Goal: Task Accomplishment & Management: Manage account settings

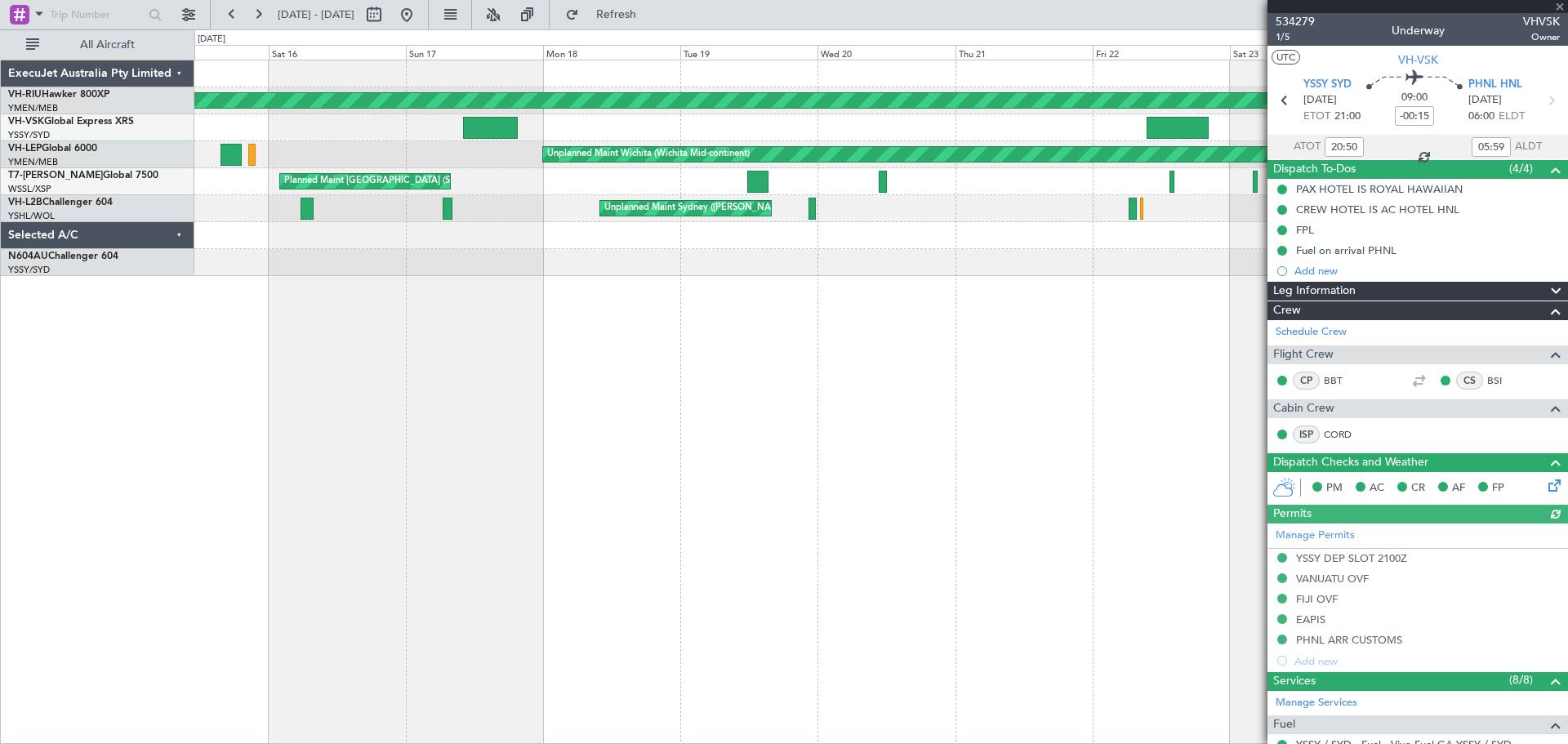
type input "[PERSON_NAME] (BTA)"
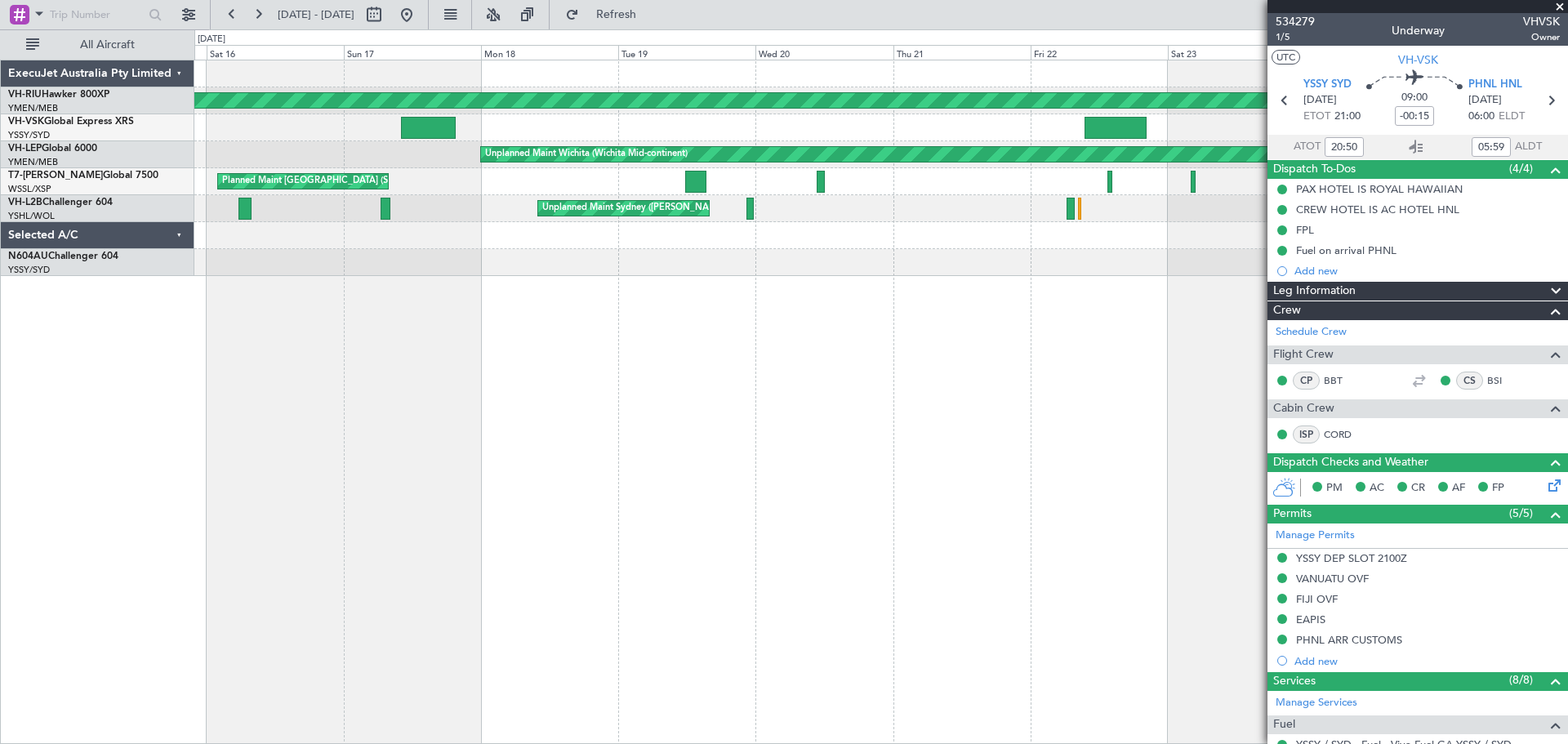
click at [520, 319] on div "Planned Maint [GEOGRAPHIC_DATA] ([GEOGRAPHIC_DATA]) Unplanned Maint Sydney ([PE…" at bounding box center [881, 401] width 1374 height 684
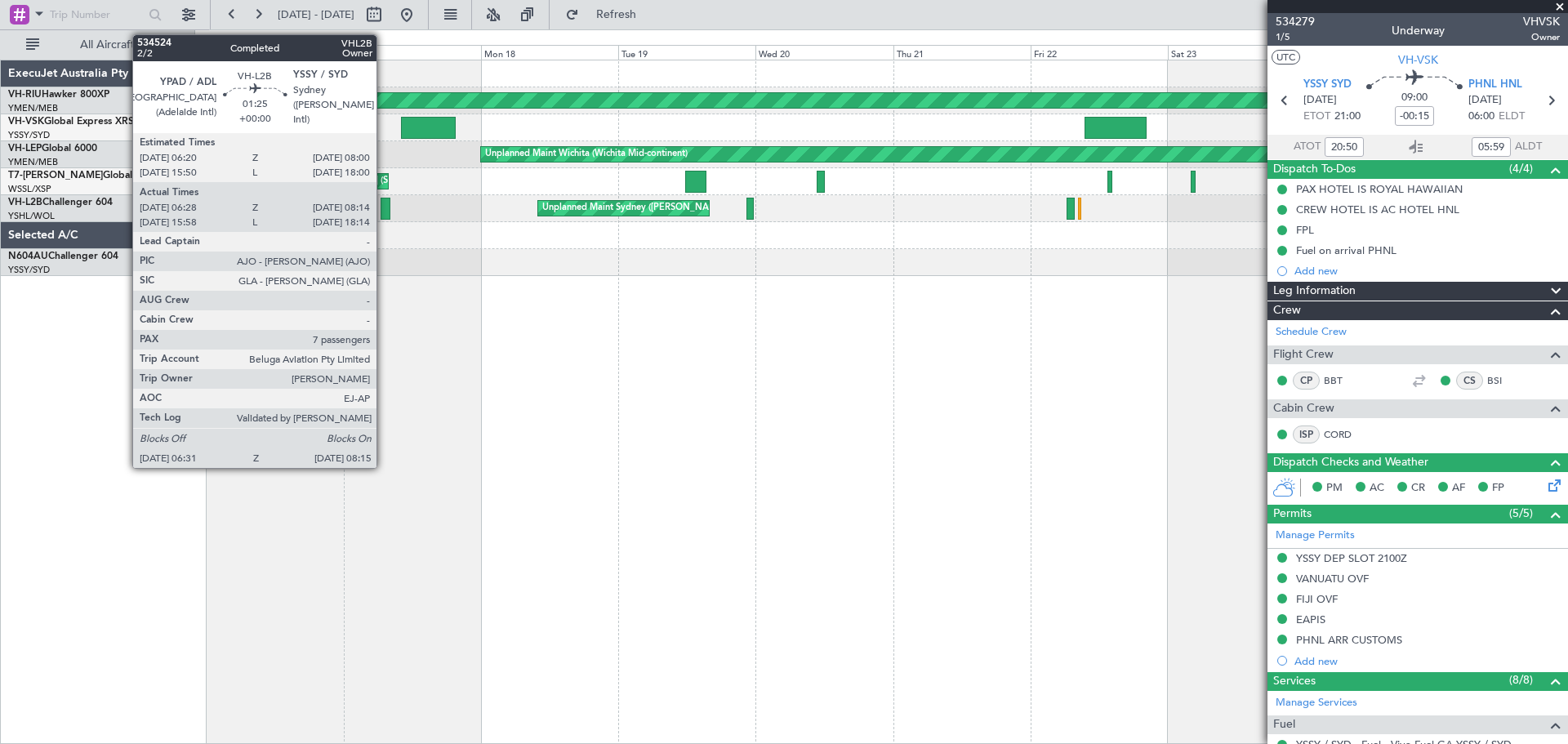
click at [384, 213] on div at bounding box center [386, 208] width 11 height 22
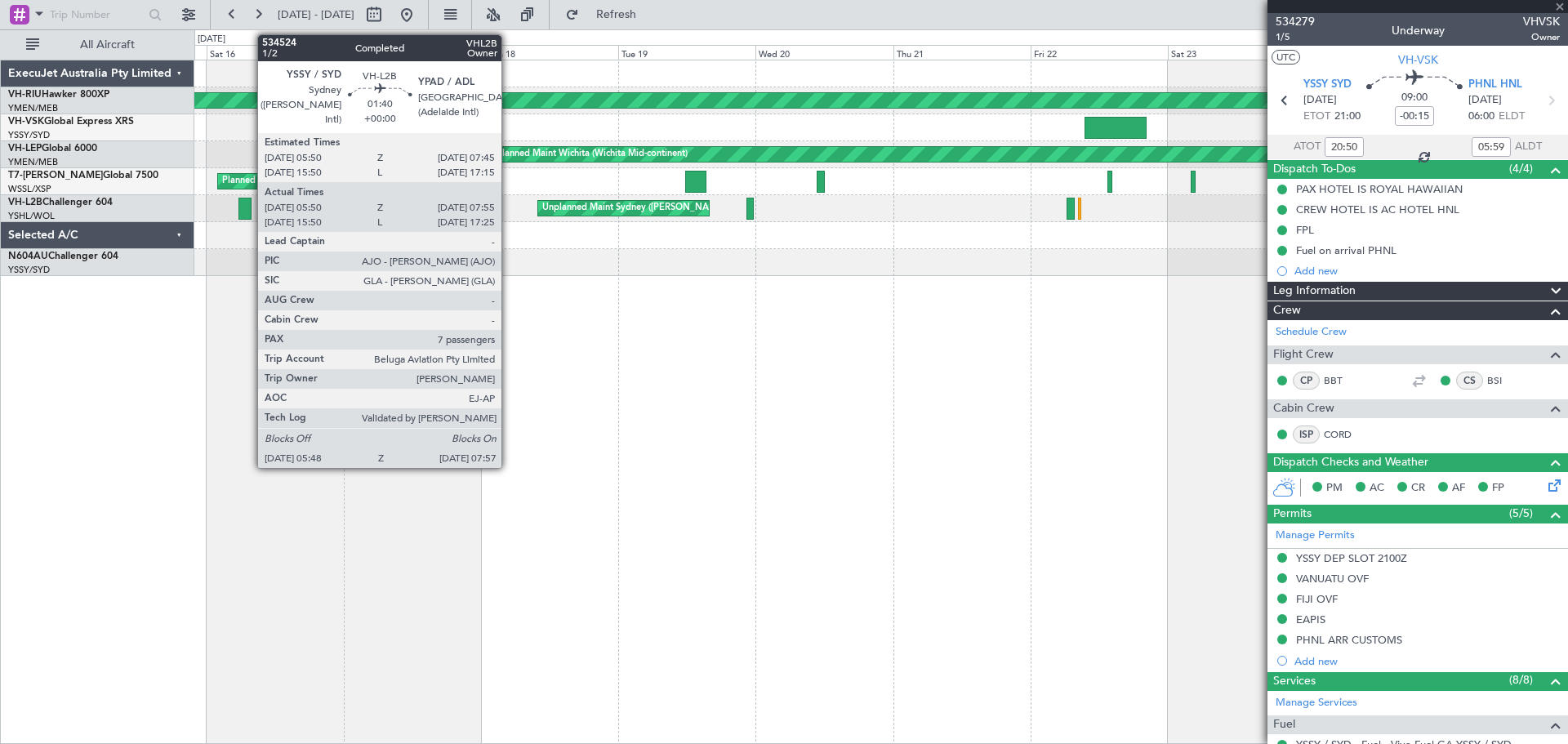
type input "06:38"
type input "08:09"
type input "7"
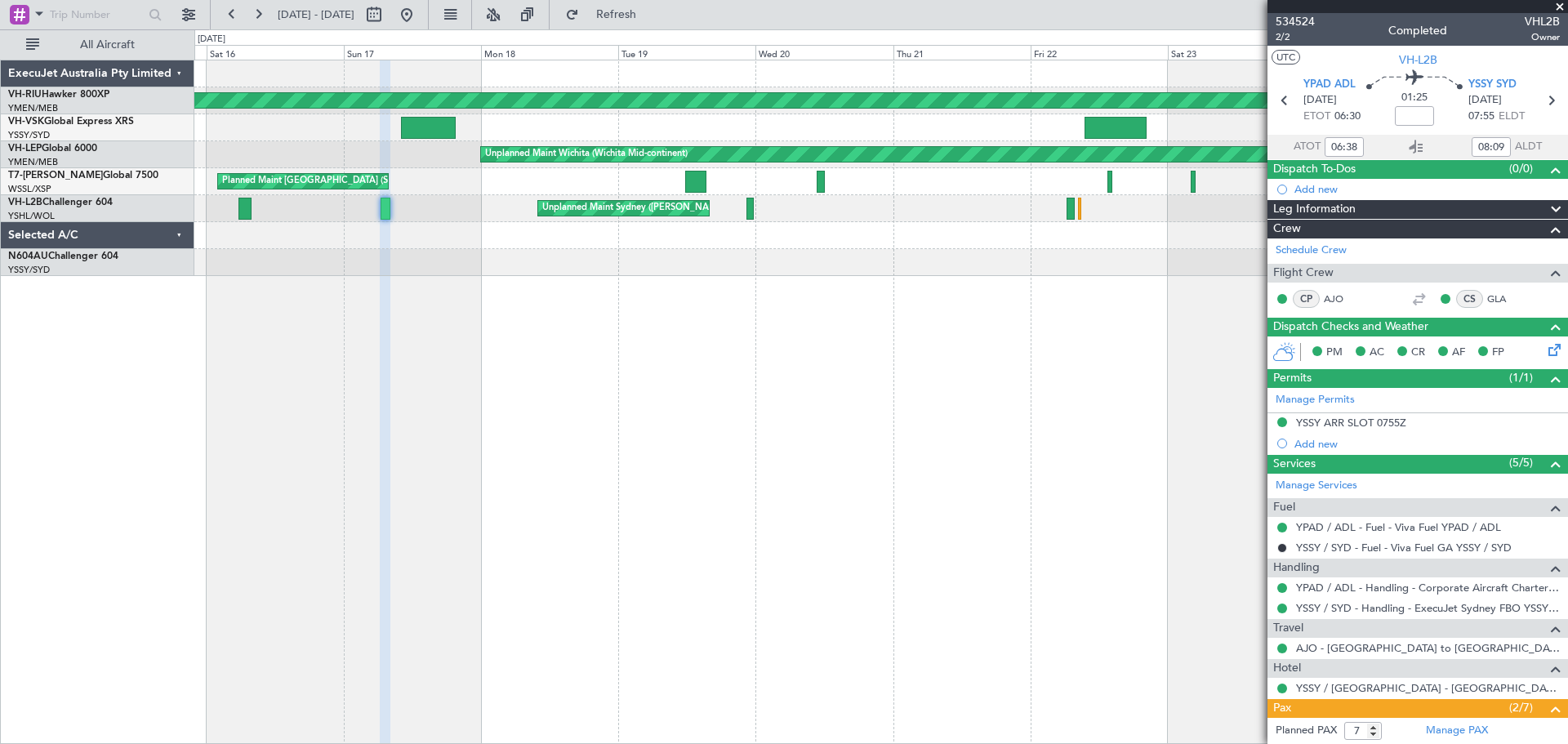
type input "16:08"
type input "18:09"
type input "06:38"
type input "08:09"
click at [464, 275] on div "Planned Maint [GEOGRAPHIC_DATA] ([GEOGRAPHIC_DATA]) Unplanned Maint Sydney ([PE…" at bounding box center [784, 387] width 1568 height 715
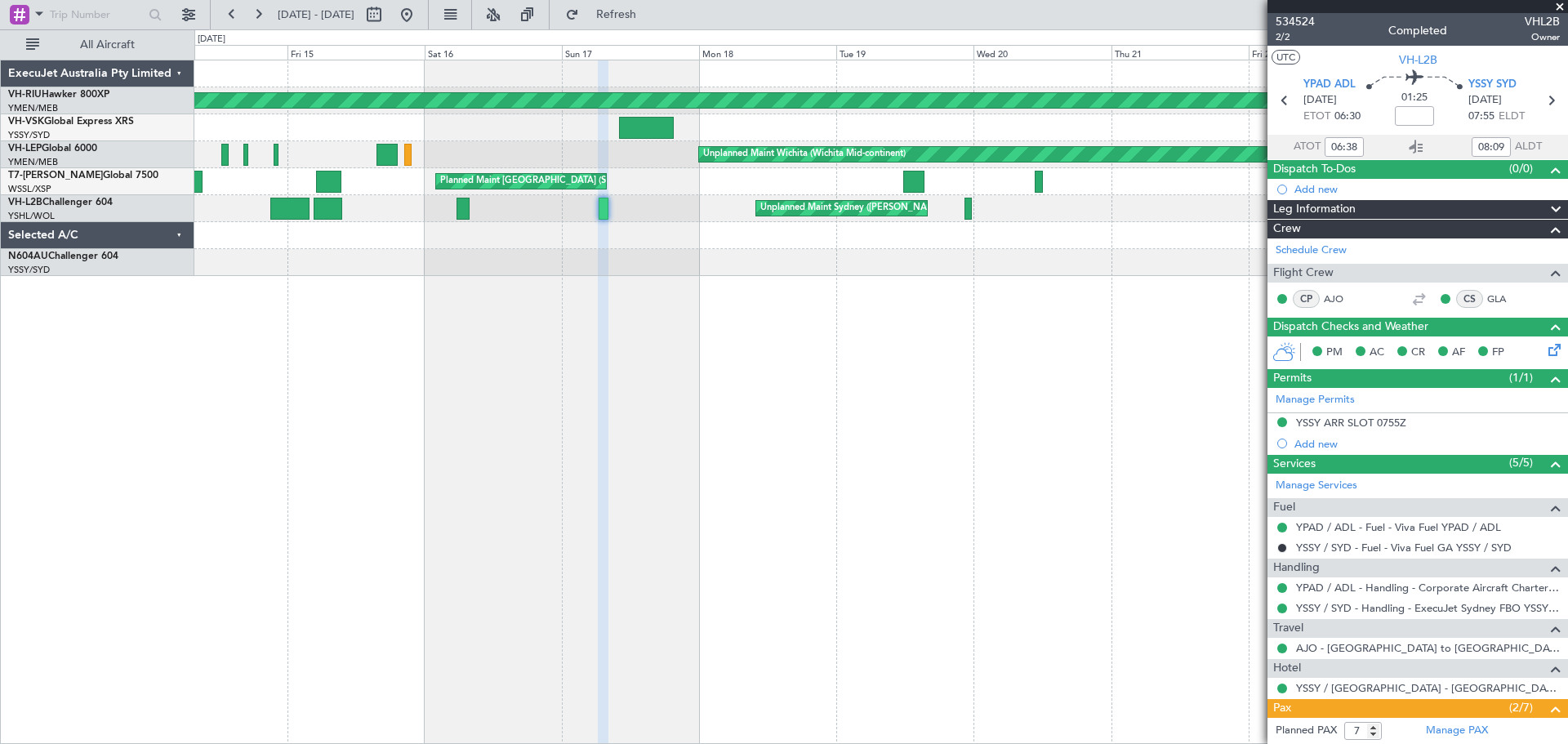
click at [439, 315] on div "Planned Maint [GEOGRAPHIC_DATA] ([GEOGRAPHIC_DATA]) Unplanned Maint Sydney ([PE…" at bounding box center [881, 401] width 1374 height 684
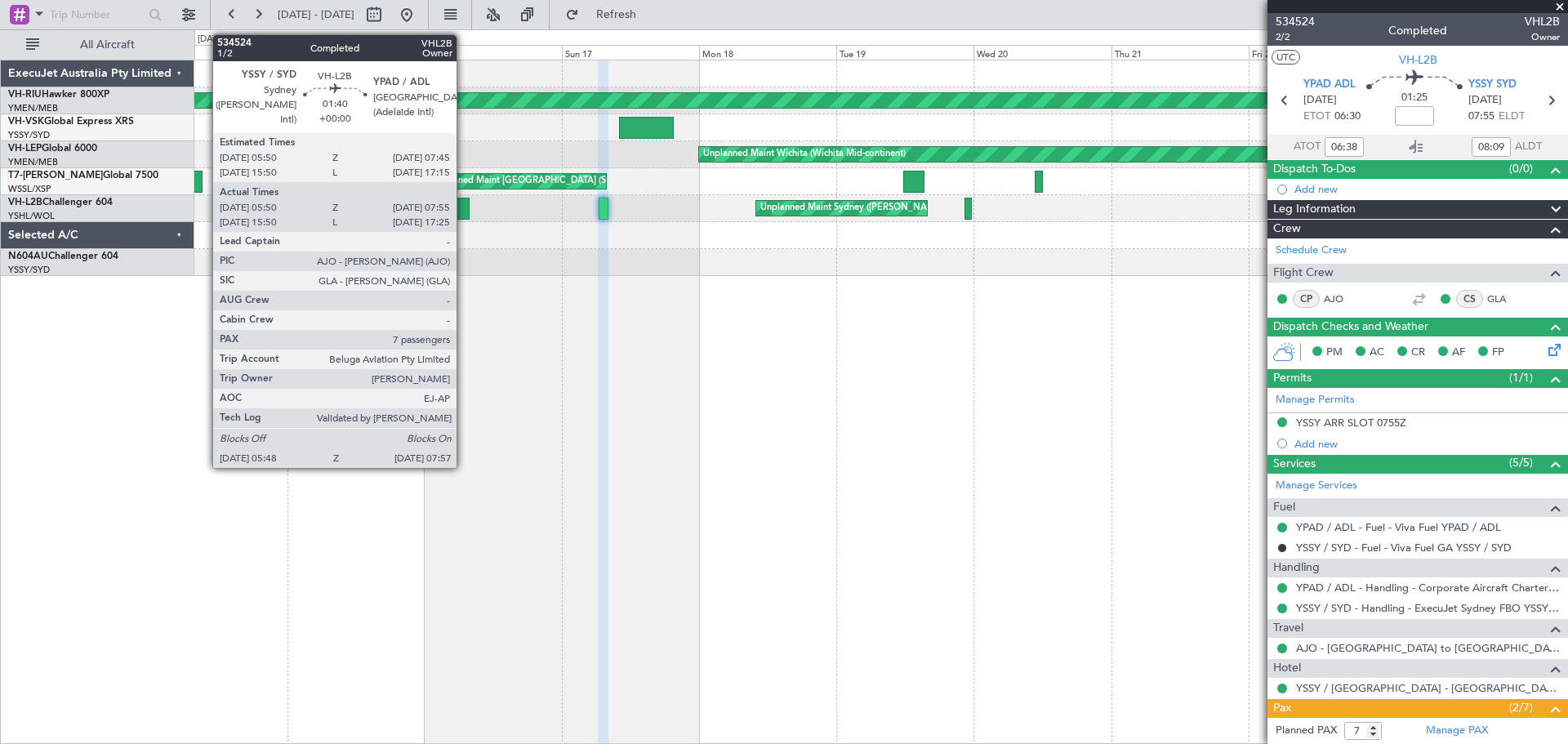
click at [464, 214] on div at bounding box center [464, 208] width 13 height 22
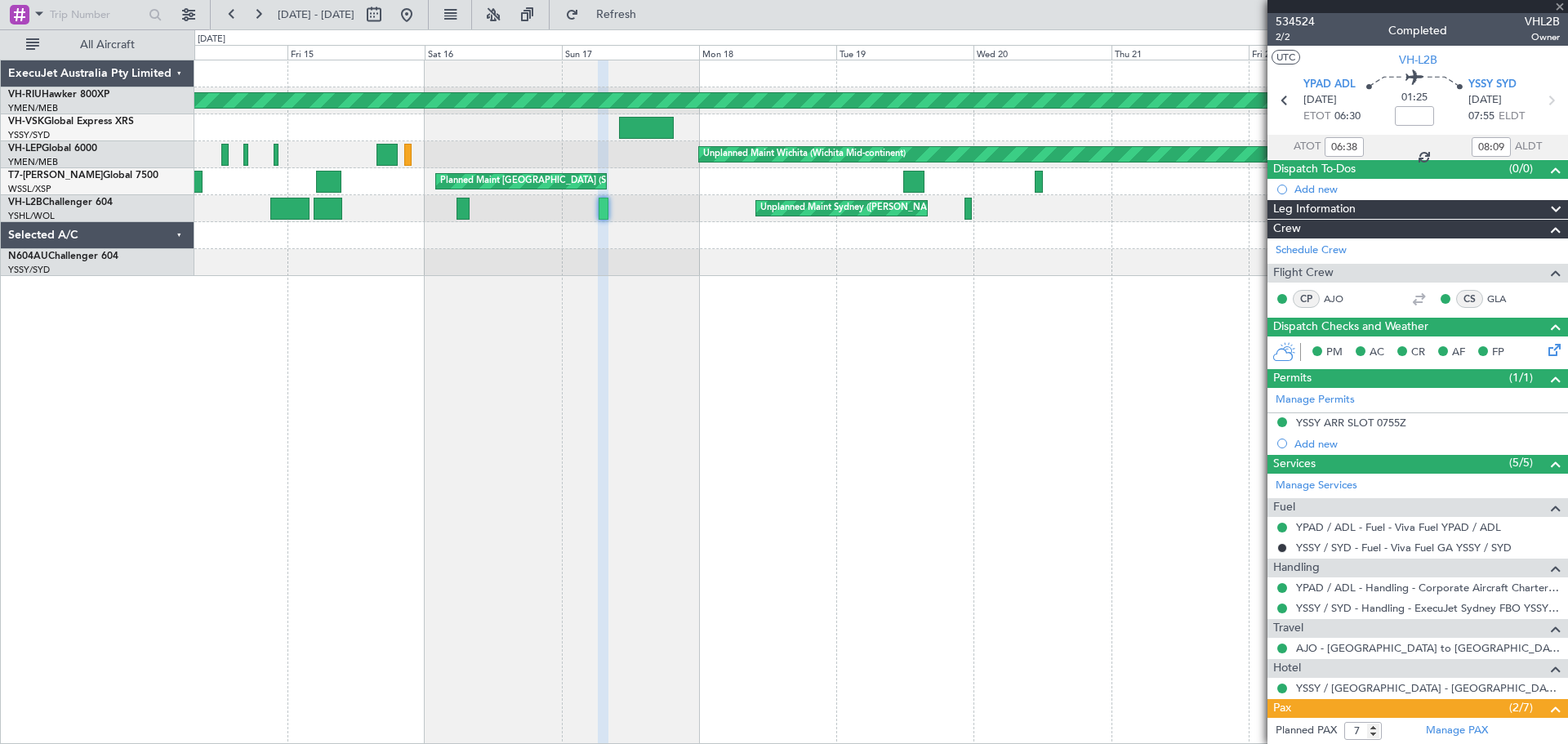
type input "06:00"
type input "07:50"
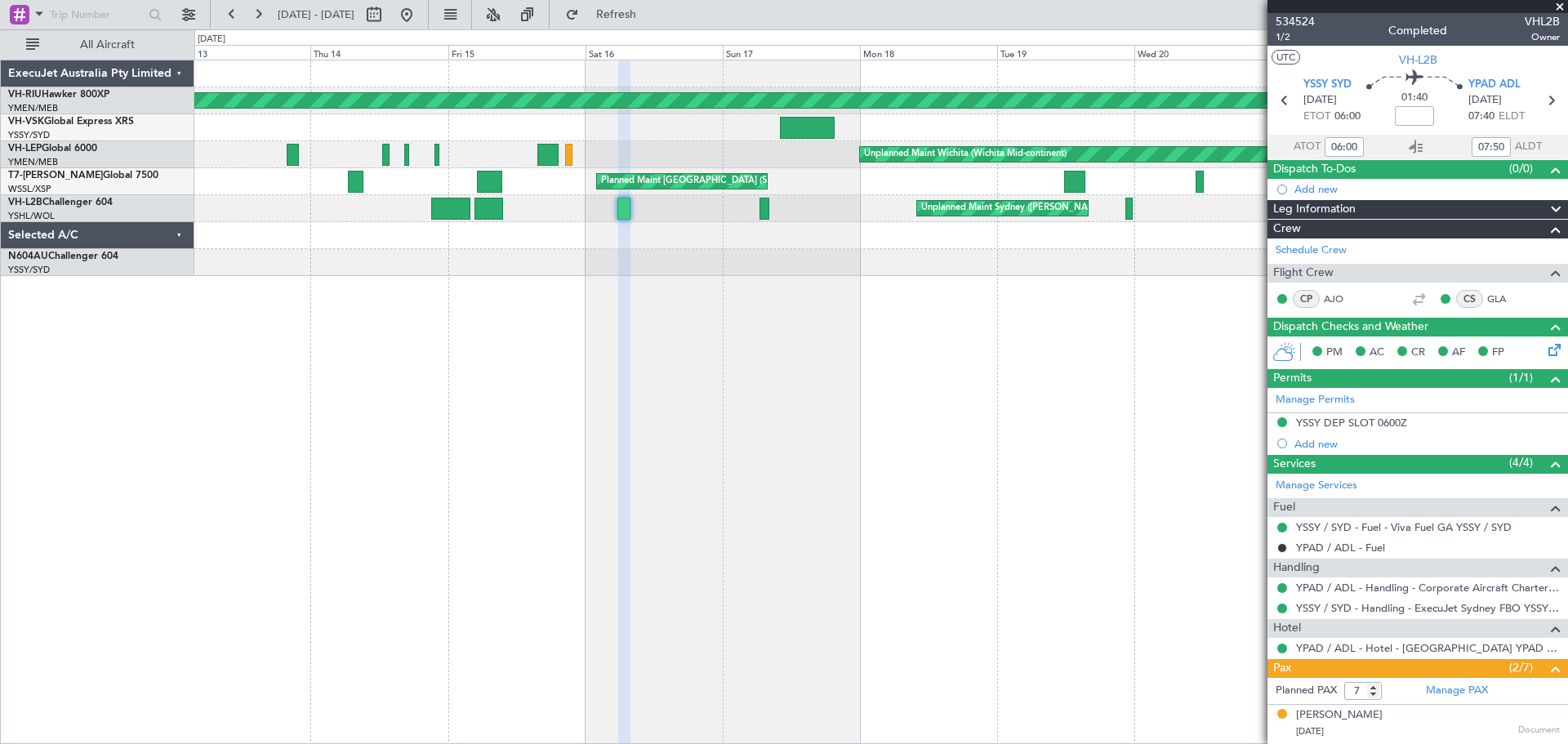
click at [606, 232] on div at bounding box center [881, 236] width 1373 height 27
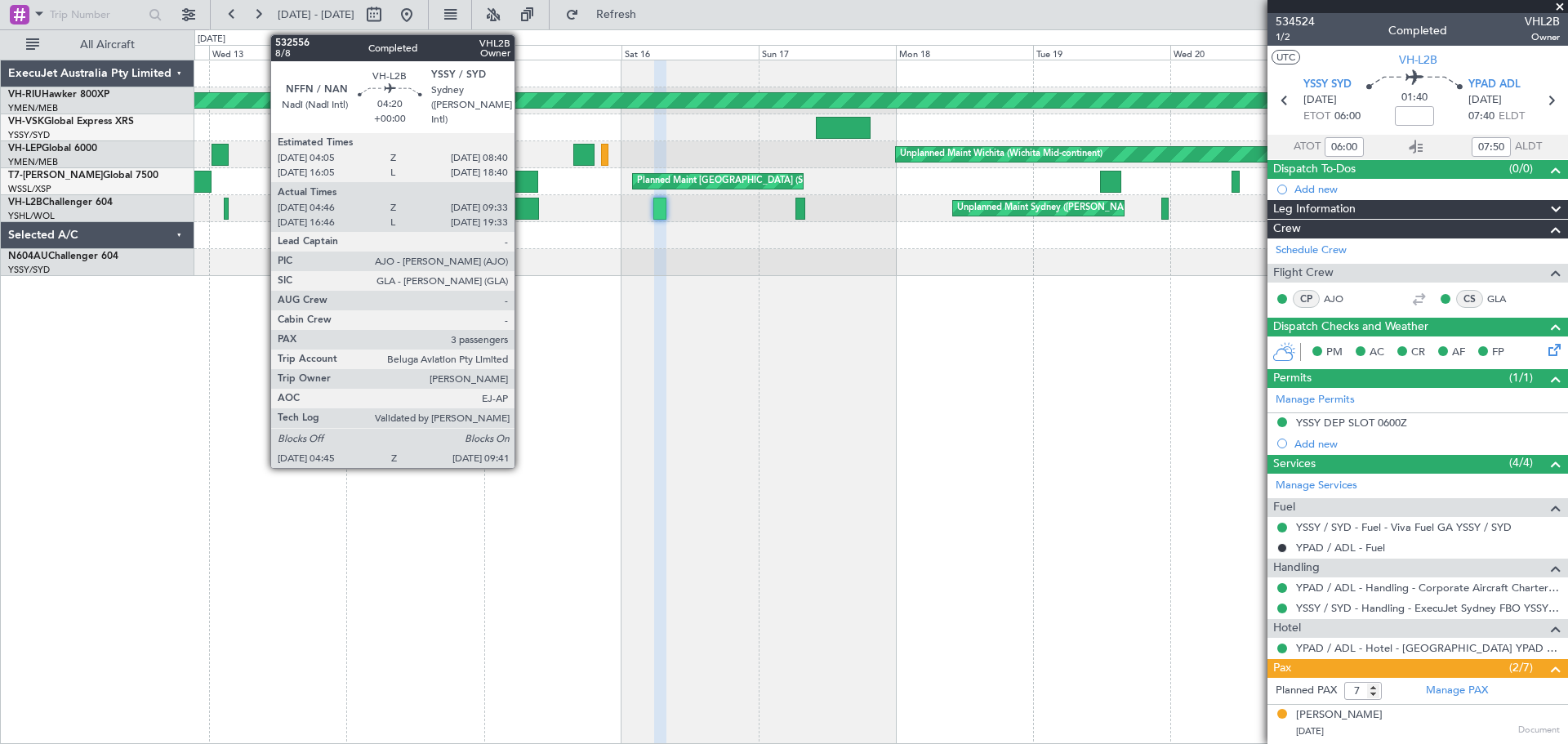
click at [522, 212] on div at bounding box center [525, 208] width 28 height 22
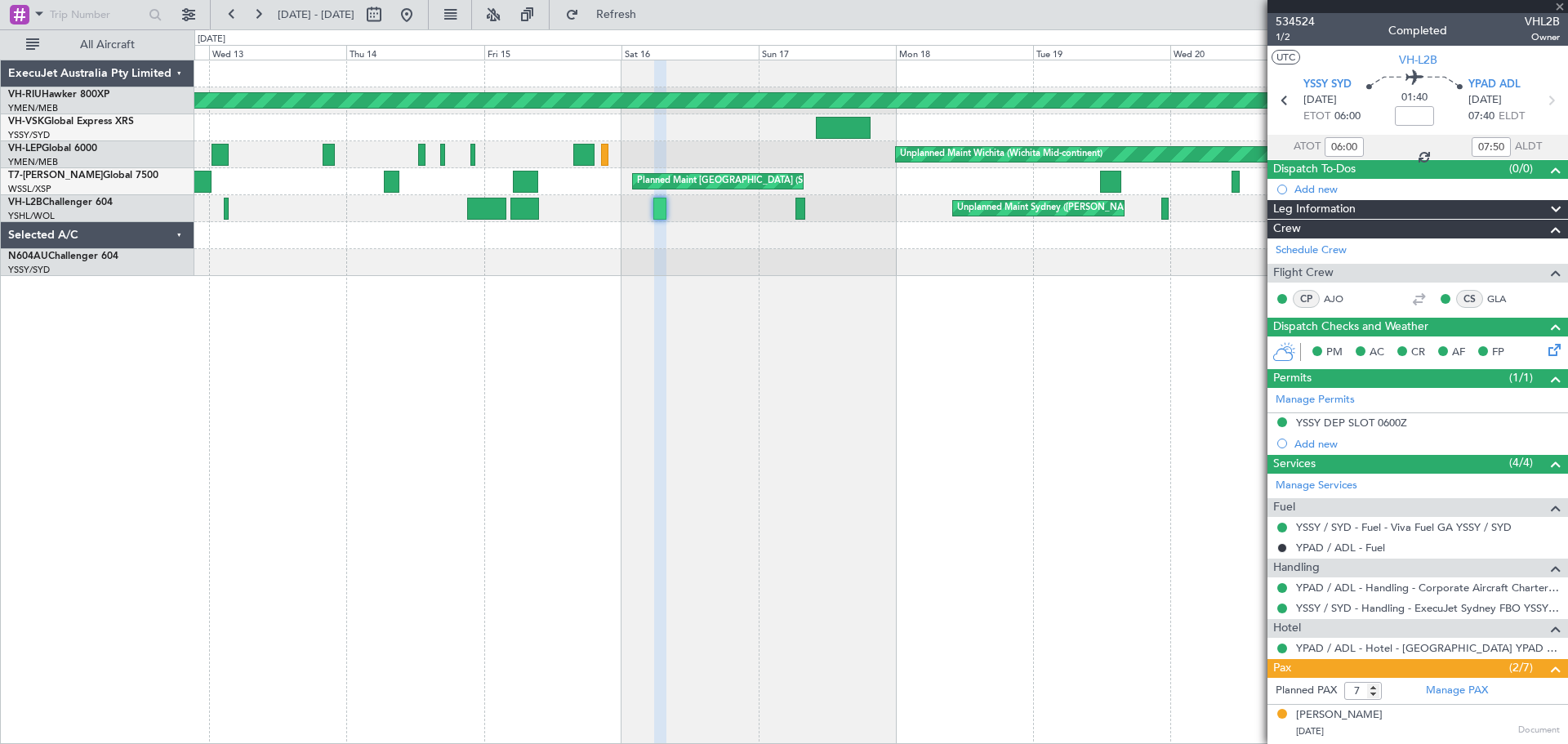
type input "04:56"
type input "09:28"
type input "3"
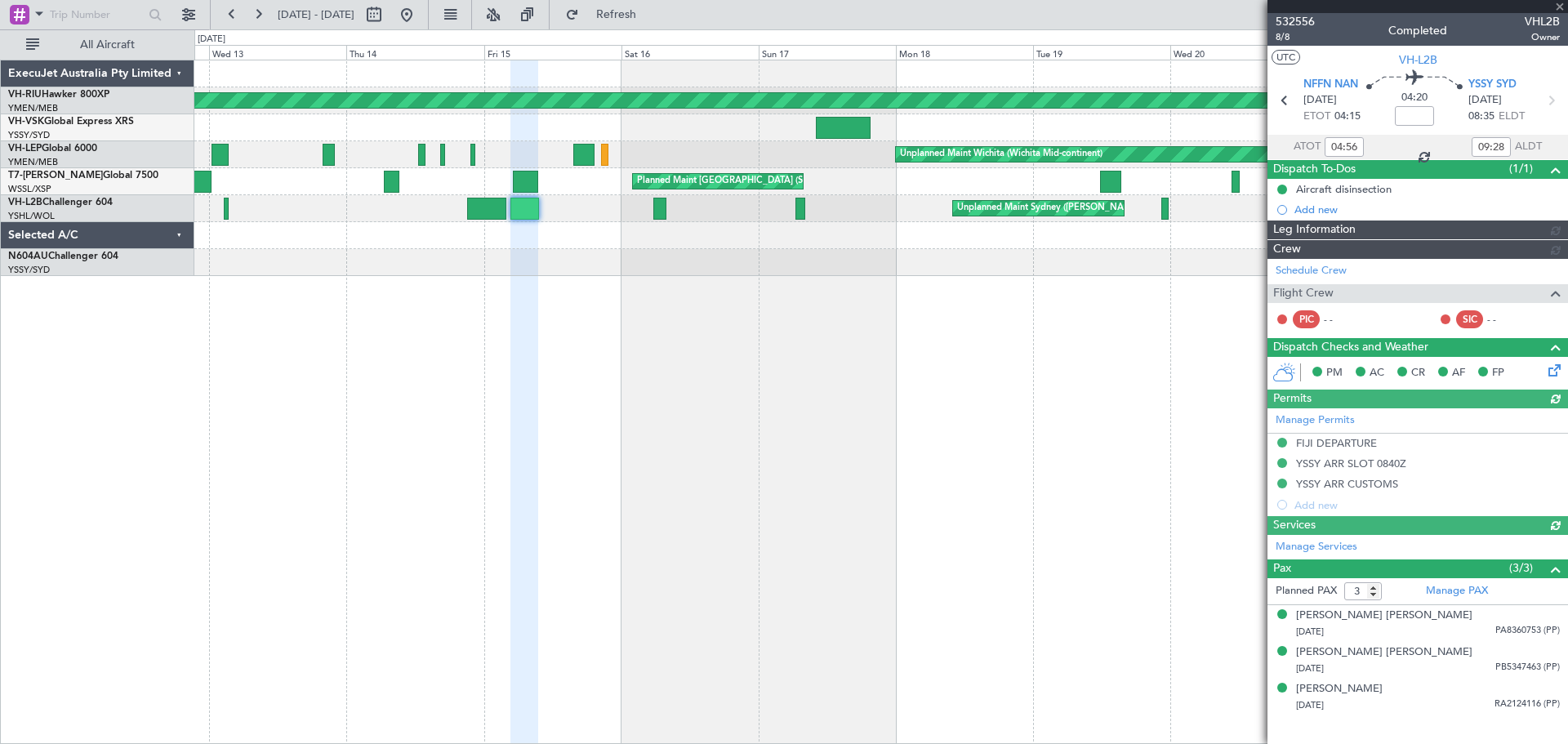
type input "[PERSON_NAME] (EYU)"
type input "A0017"
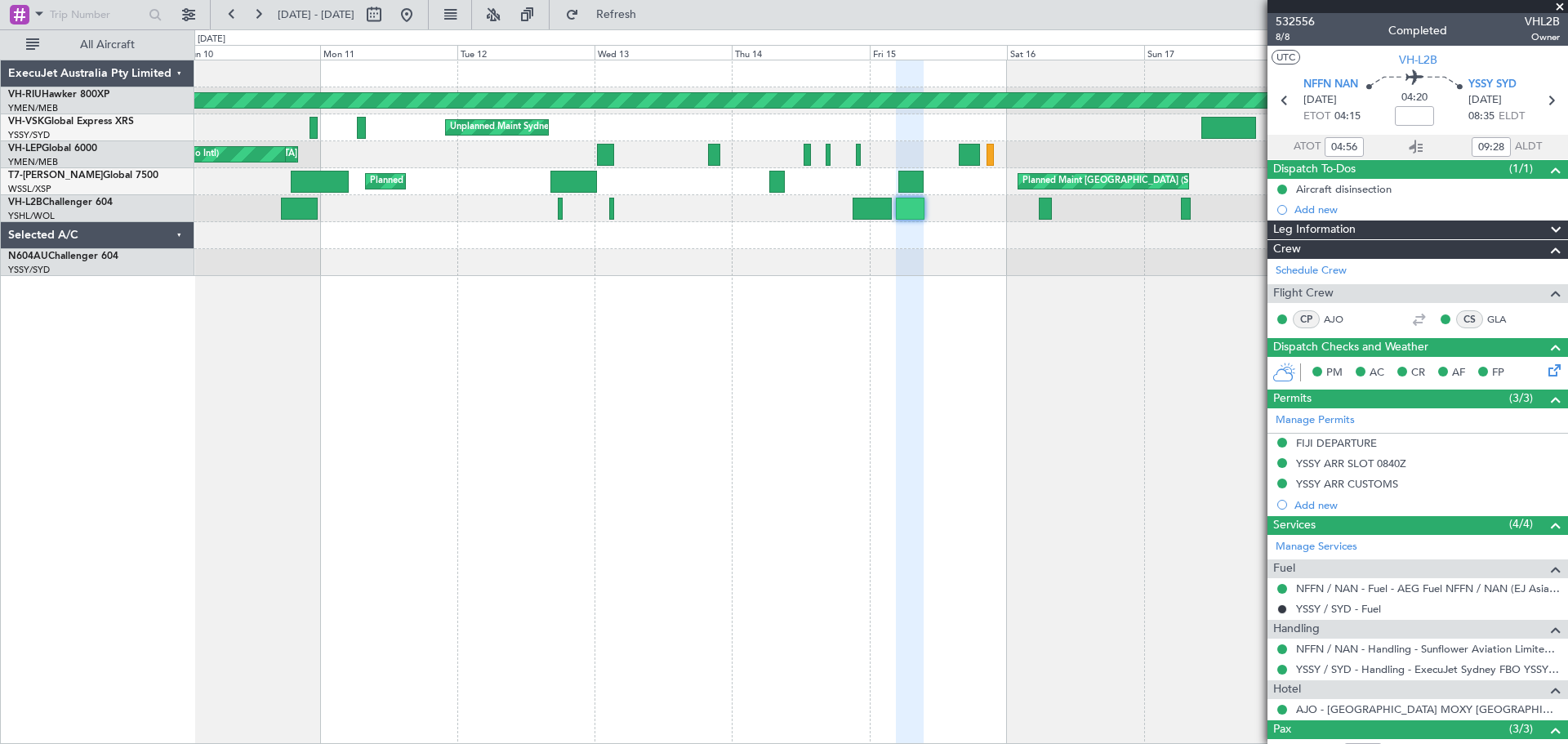
click at [1043, 247] on div "Planned Maint [GEOGRAPHIC_DATA] ([GEOGRAPHIC_DATA]) Unplanned Maint Sydney ([PE…" at bounding box center [881, 168] width 1373 height 216
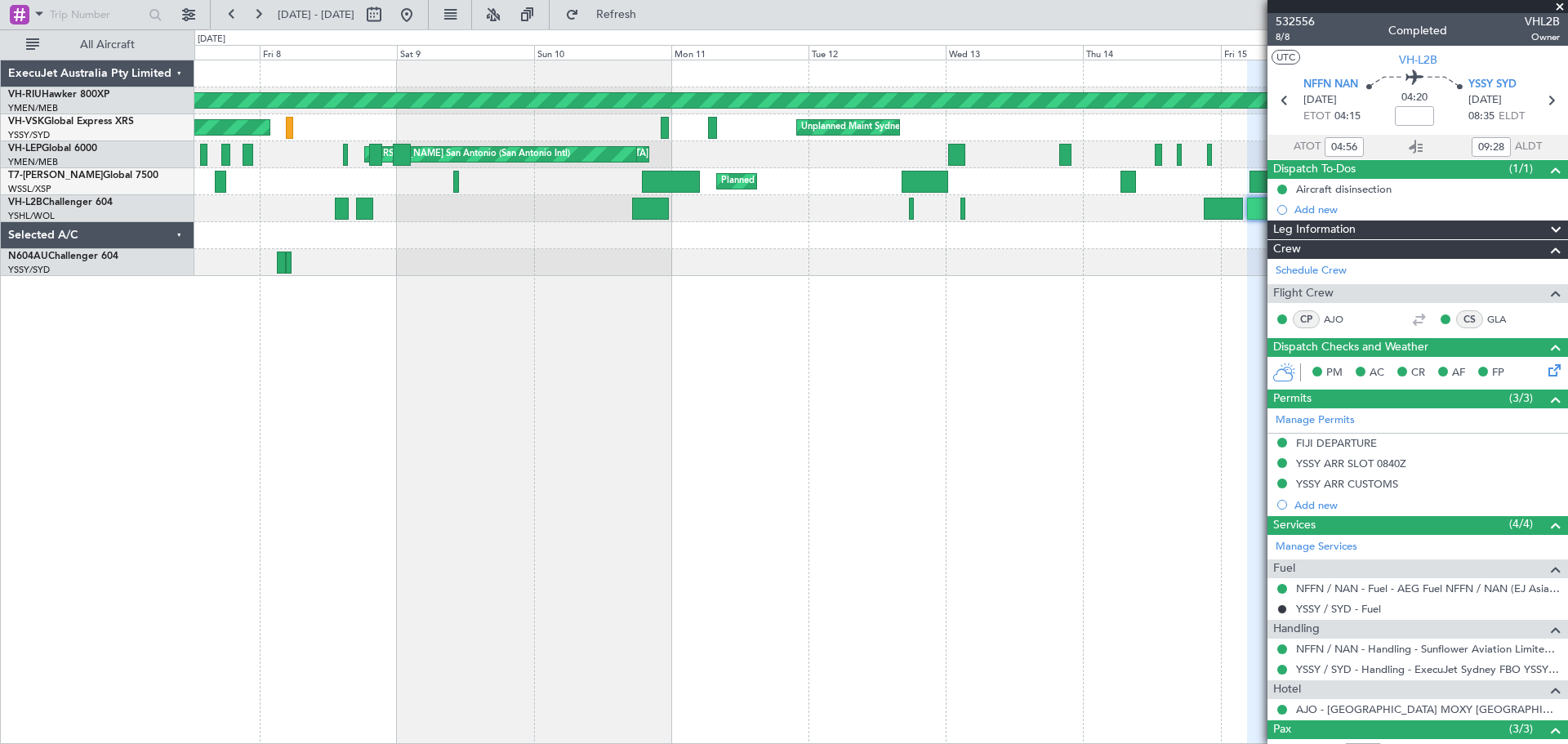
click at [769, 277] on div "Planned Maint [GEOGRAPHIC_DATA] ([GEOGRAPHIC_DATA]) Unplanned Maint Sydney ([PE…" at bounding box center [881, 401] width 1374 height 684
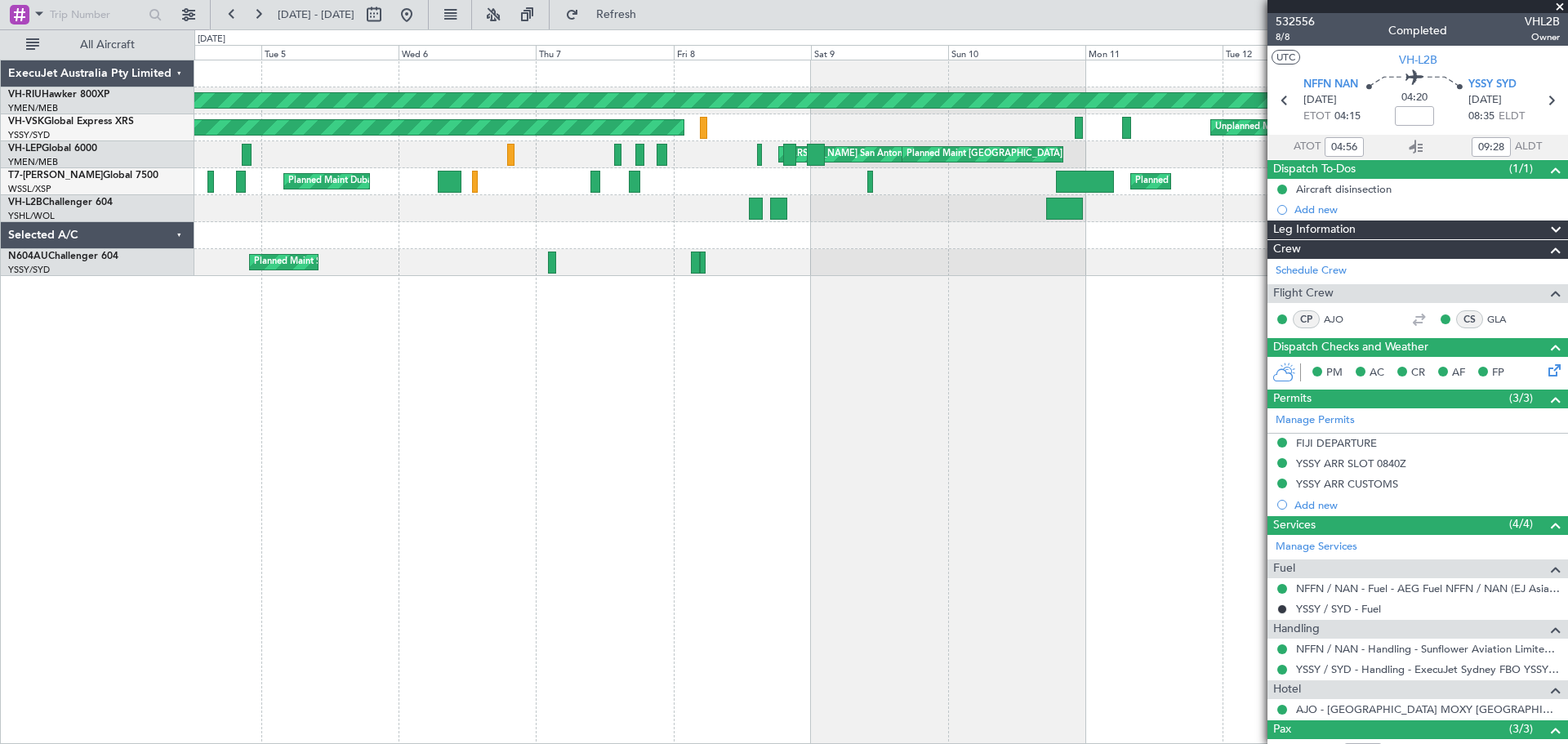
click at [837, 238] on div at bounding box center [881, 236] width 1373 height 27
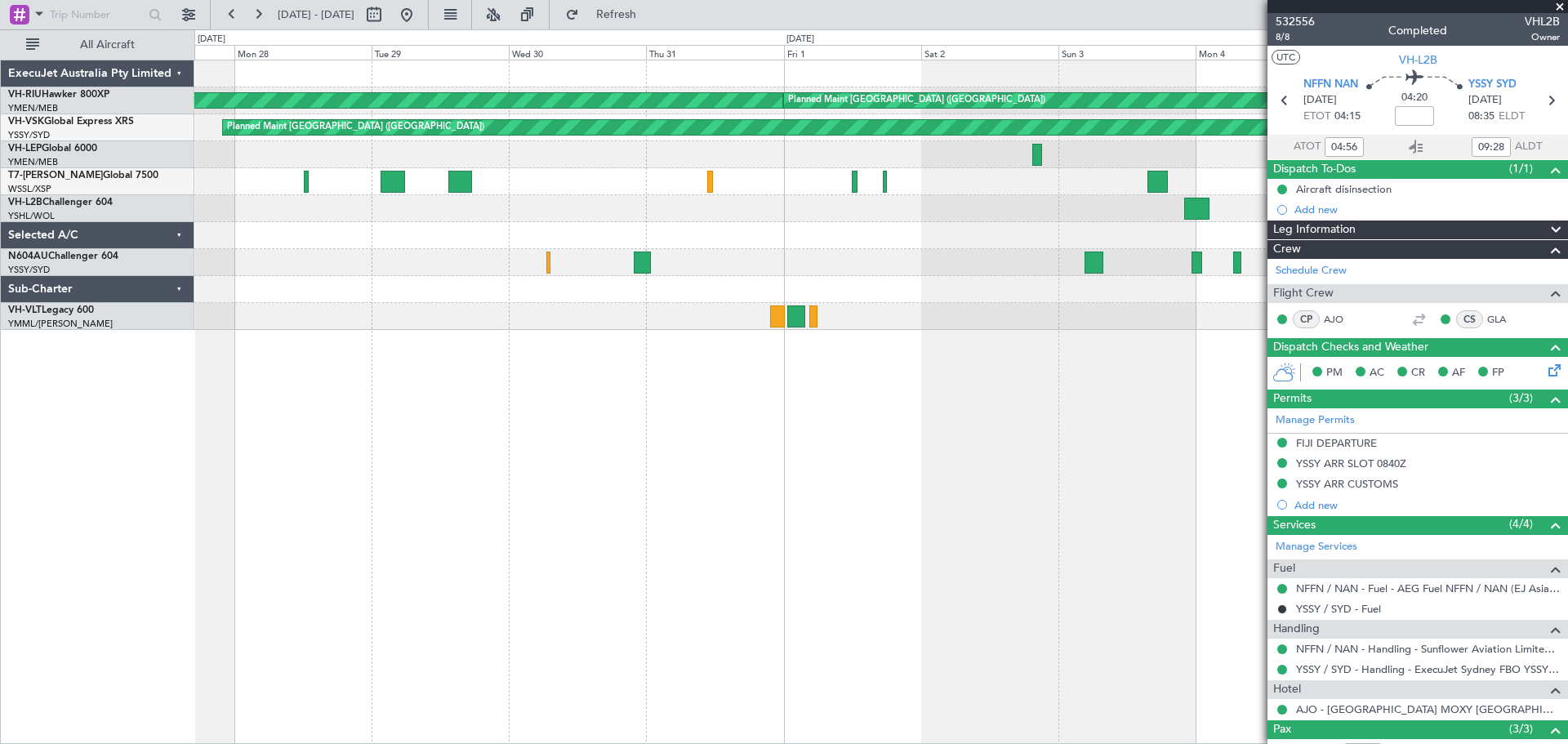
click at [503, 236] on div at bounding box center [881, 236] width 1373 height 27
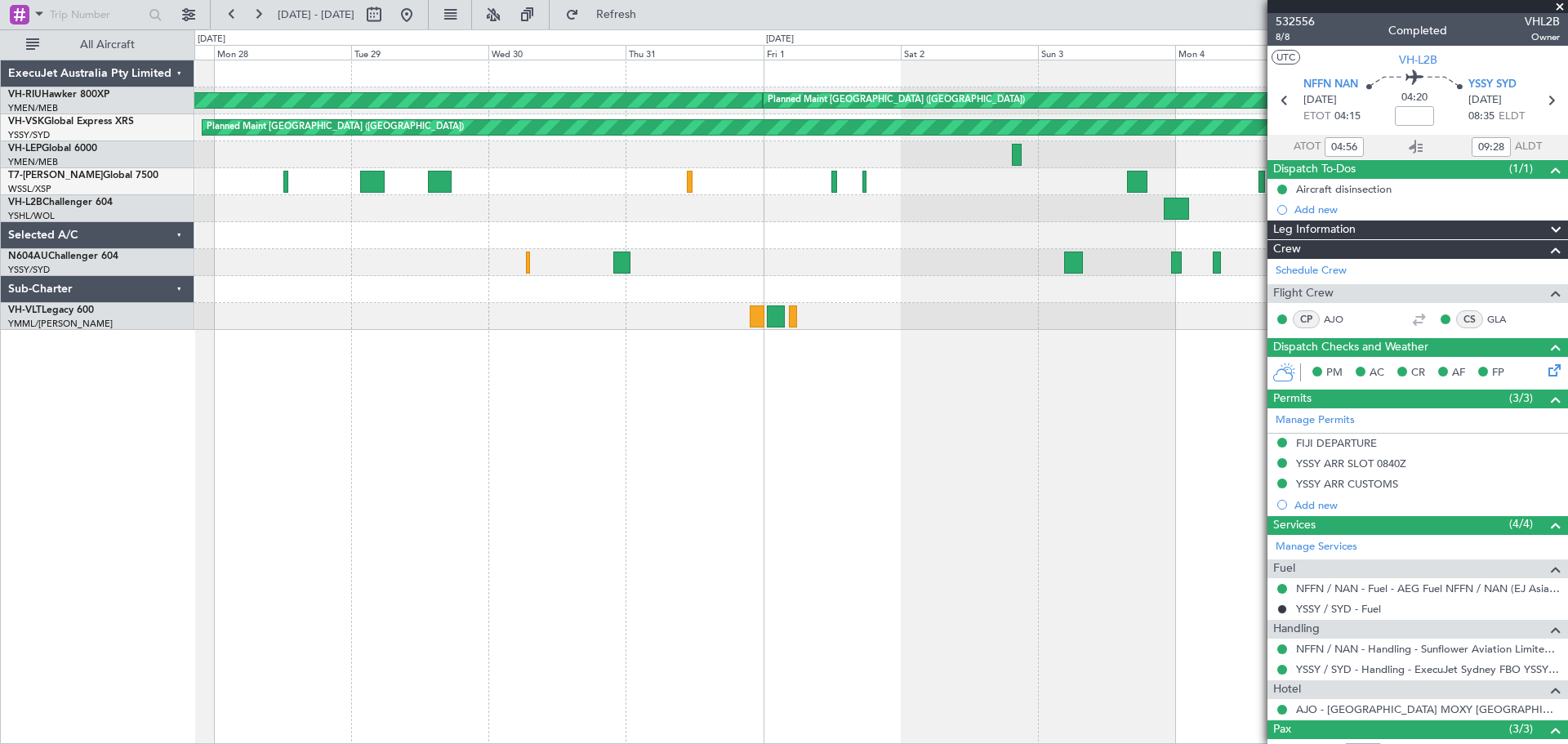
click at [363, 241] on div at bounding box center [881, 236] width 1373 height 27
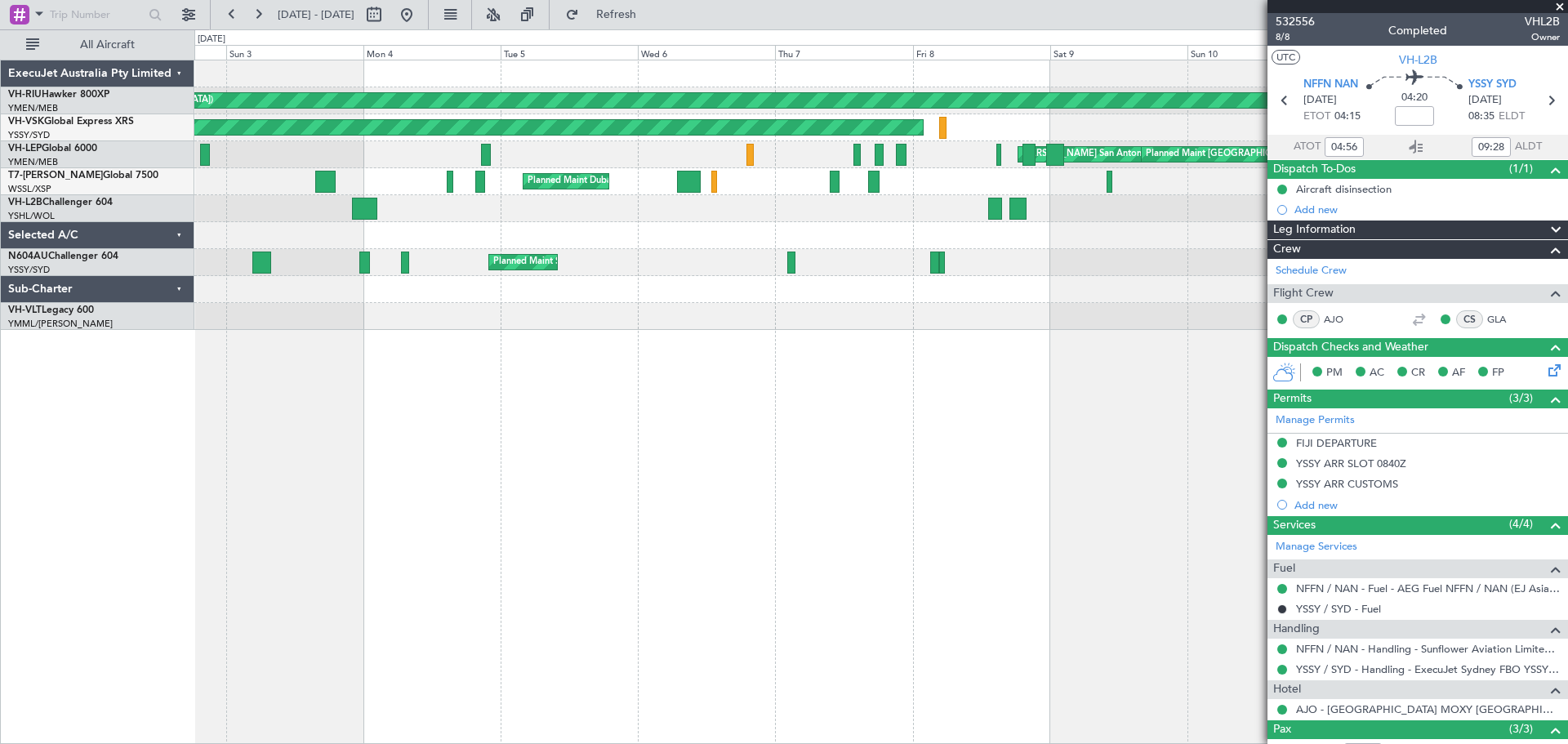
click at [780, 265] on div "Planned Maint [GEOGRAPHIC_DATA] ([GEOGRAPHIC_DATA]) Planned Maint [GEOGRAPHIC_D…" at bounding box center [881, 195] width 1373 height 270
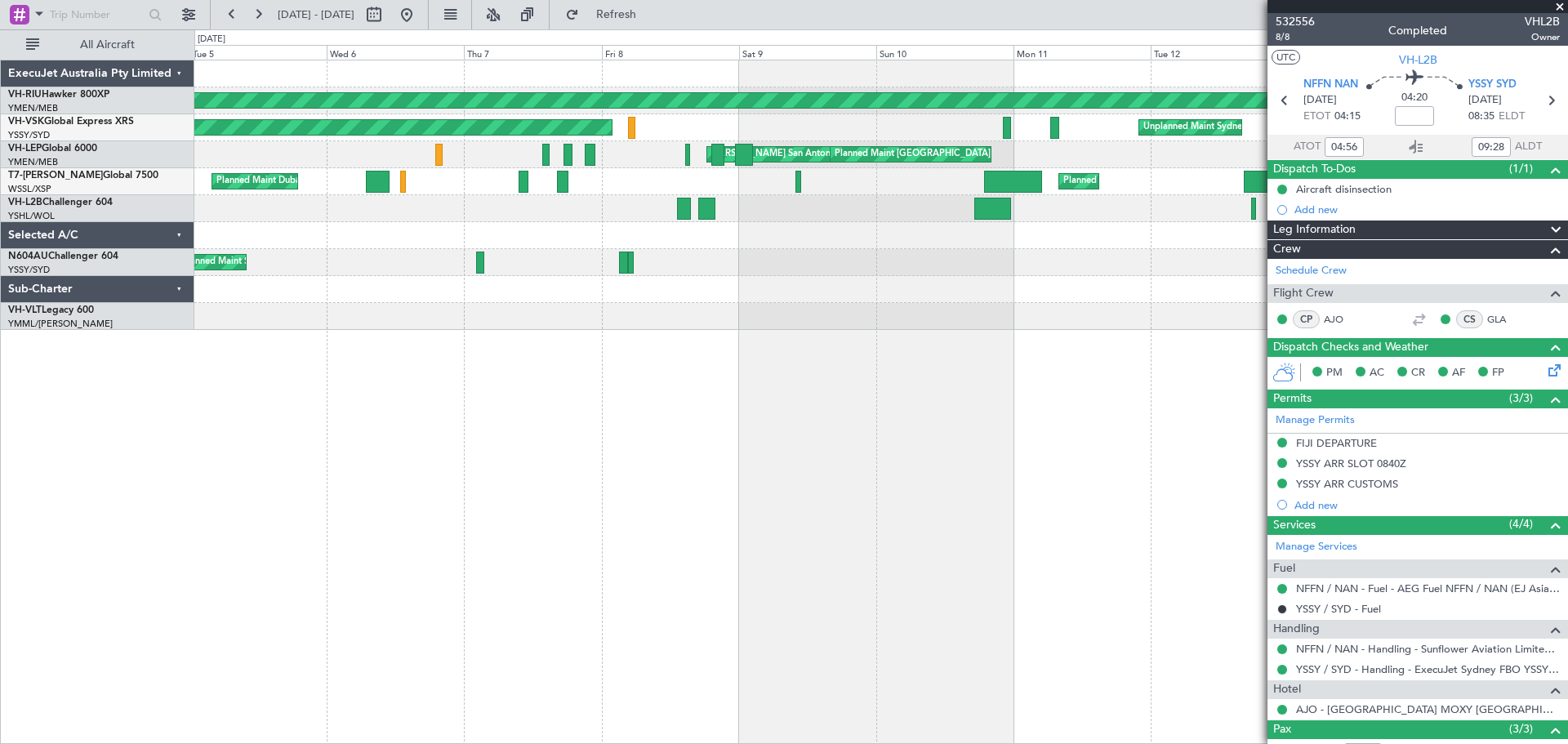
click at [784, 270] on div "Planned Maint Sydney ([PERSON_NAME] Intl)" at bounding box center [881, 262] width 1373 height 27
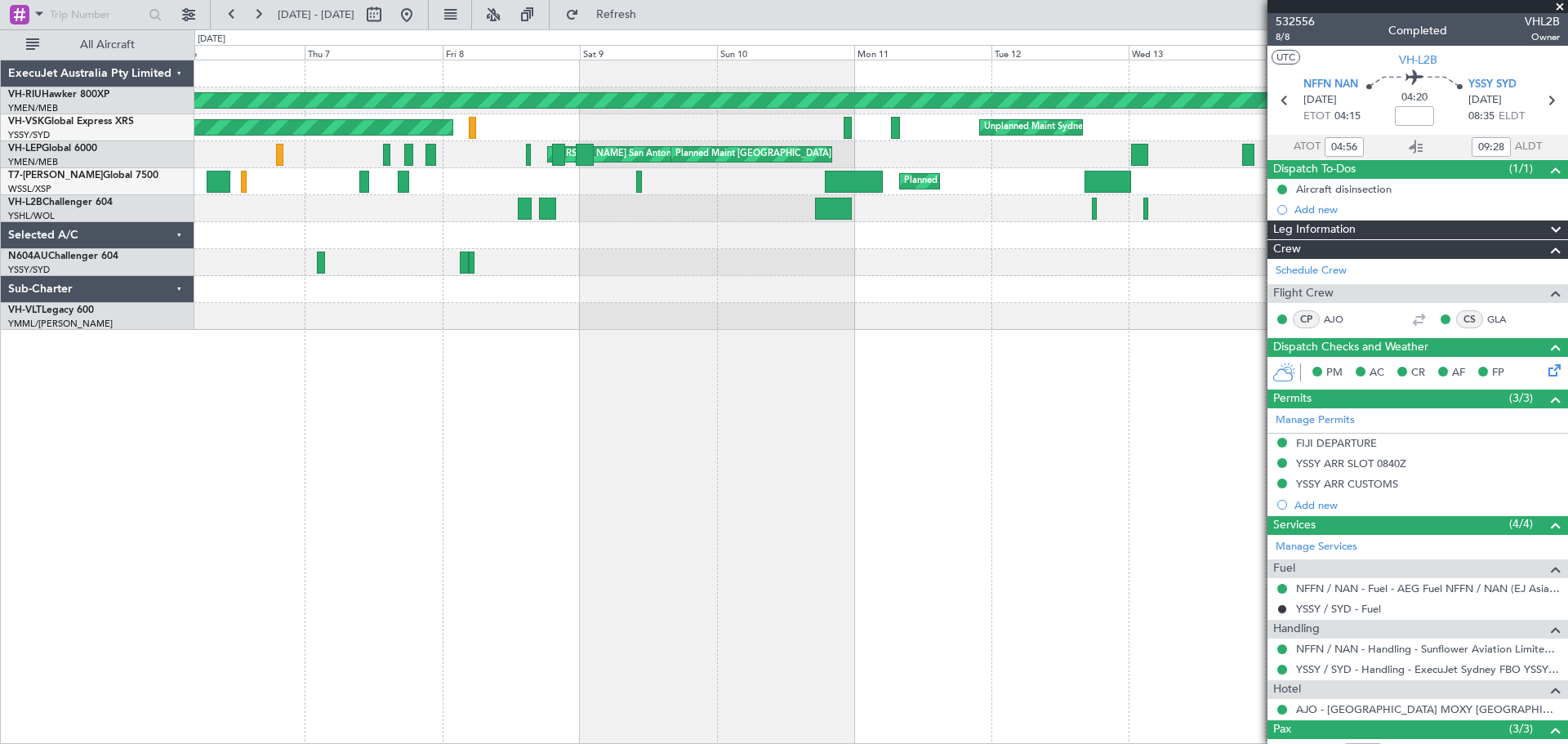
click at [833, 255] on div "Planned Maint [GEOGRAPHIC_DATA] ([GEOGRAPHIC_DATA]) Planned Maint [GEOGRAPHIC_D…" at bounding box center [881, 195] width 1373 height 270
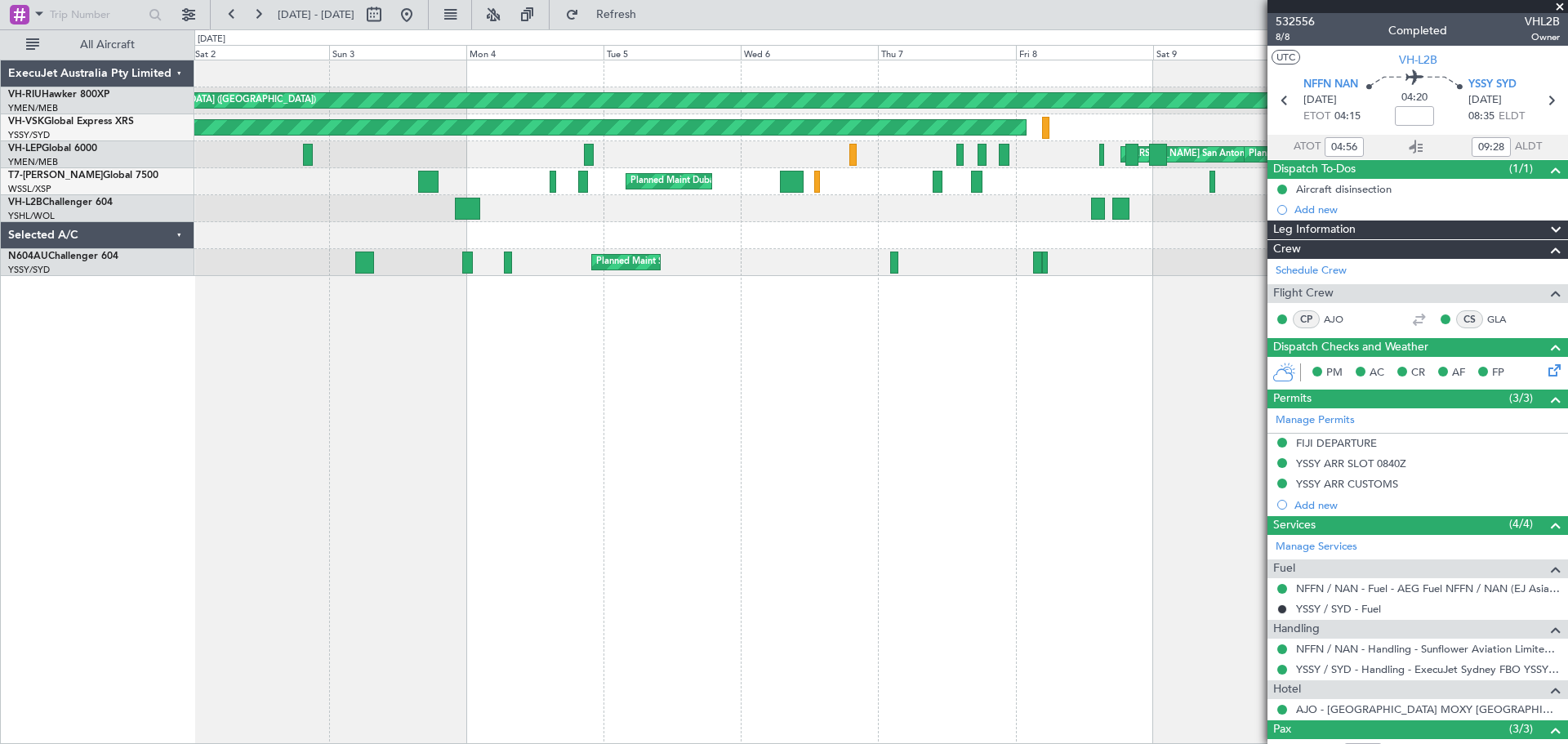
click at [1177, 214] on div at bounding box center [881, 208] width 1373 height 27
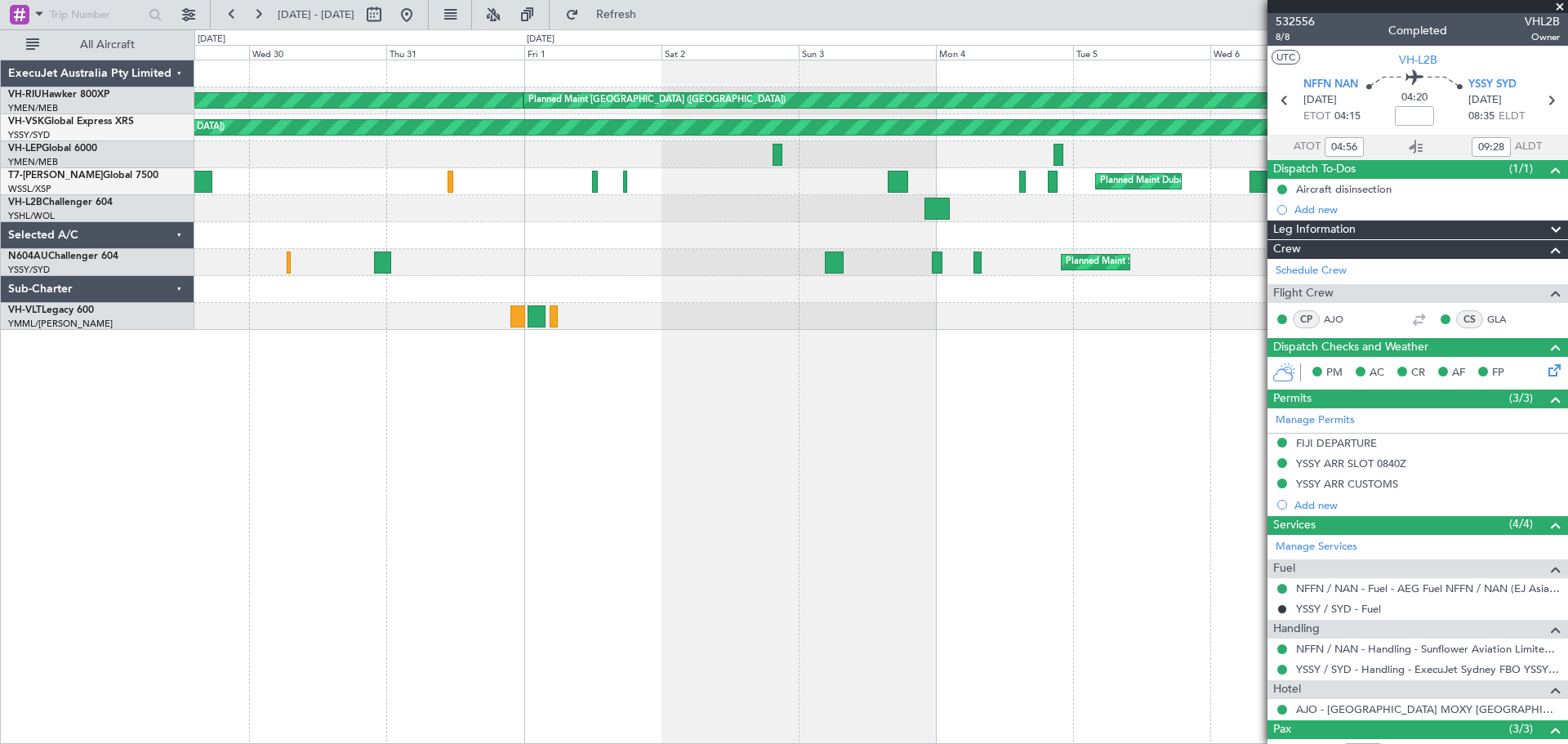
click at [837, 213] on div at bounding box center [881, 208] width 1373 height 27
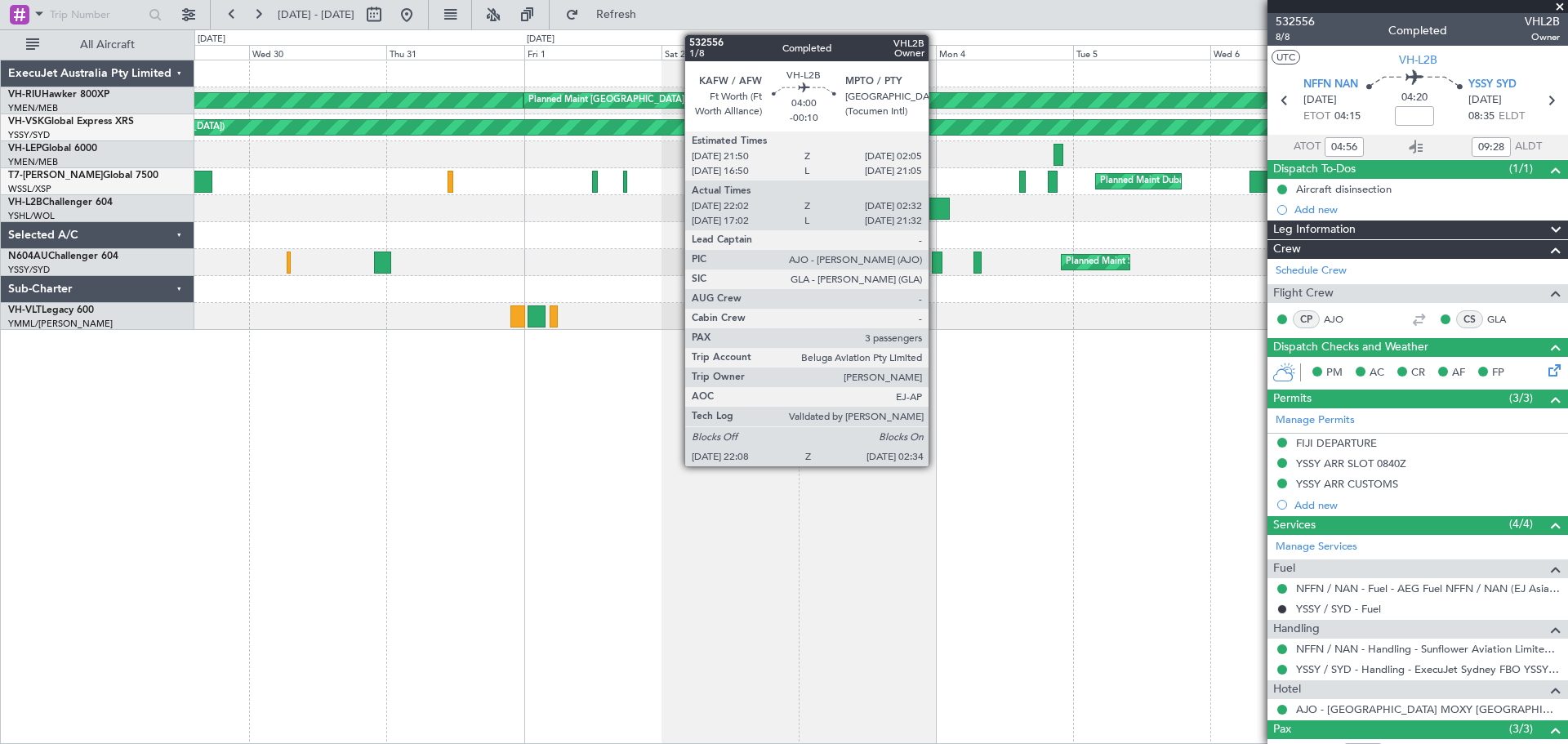
click at [936, 212] on div at bounding box center [938, 208] width 27 height 22
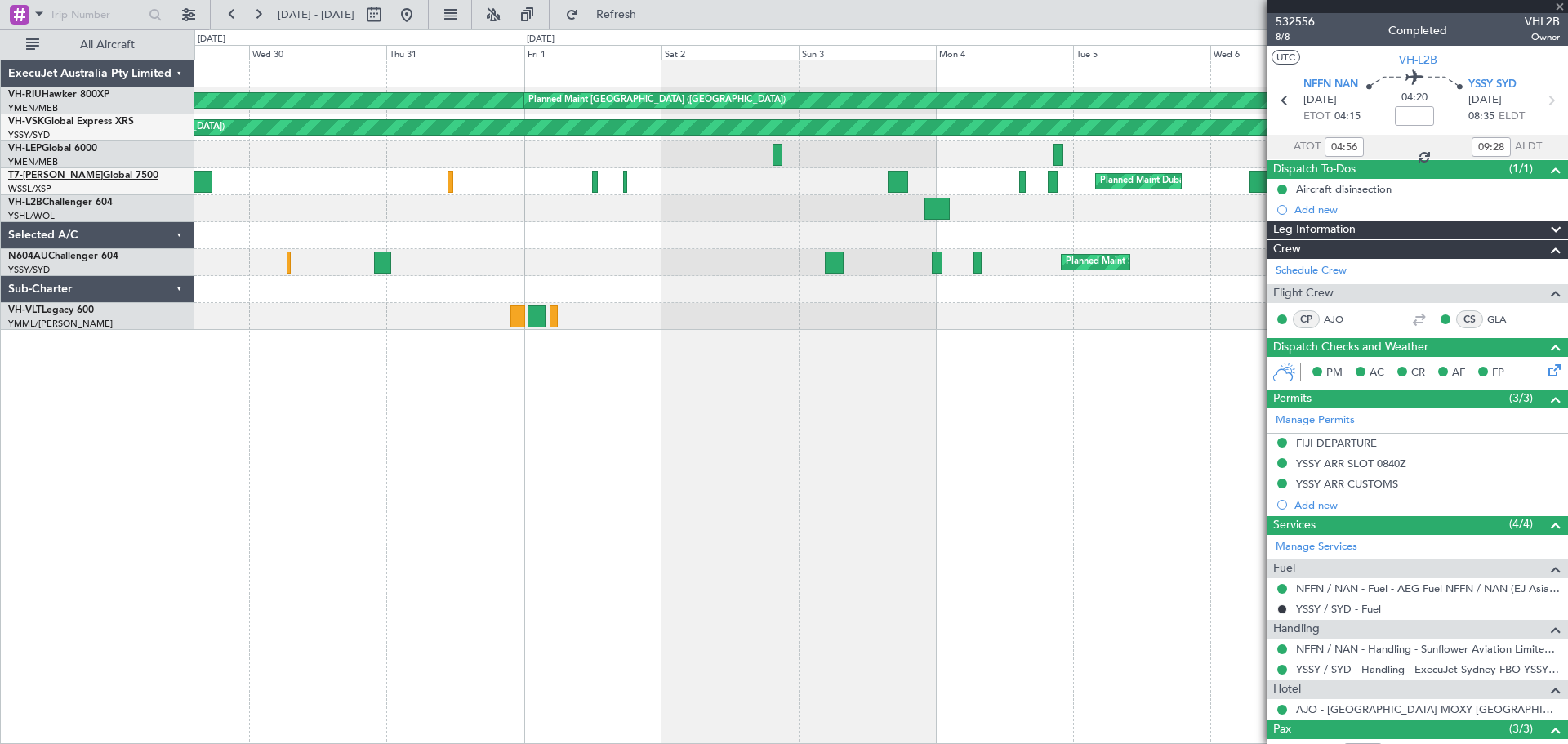
type input "-00:10"
type input "22:12"
type input "02:27"
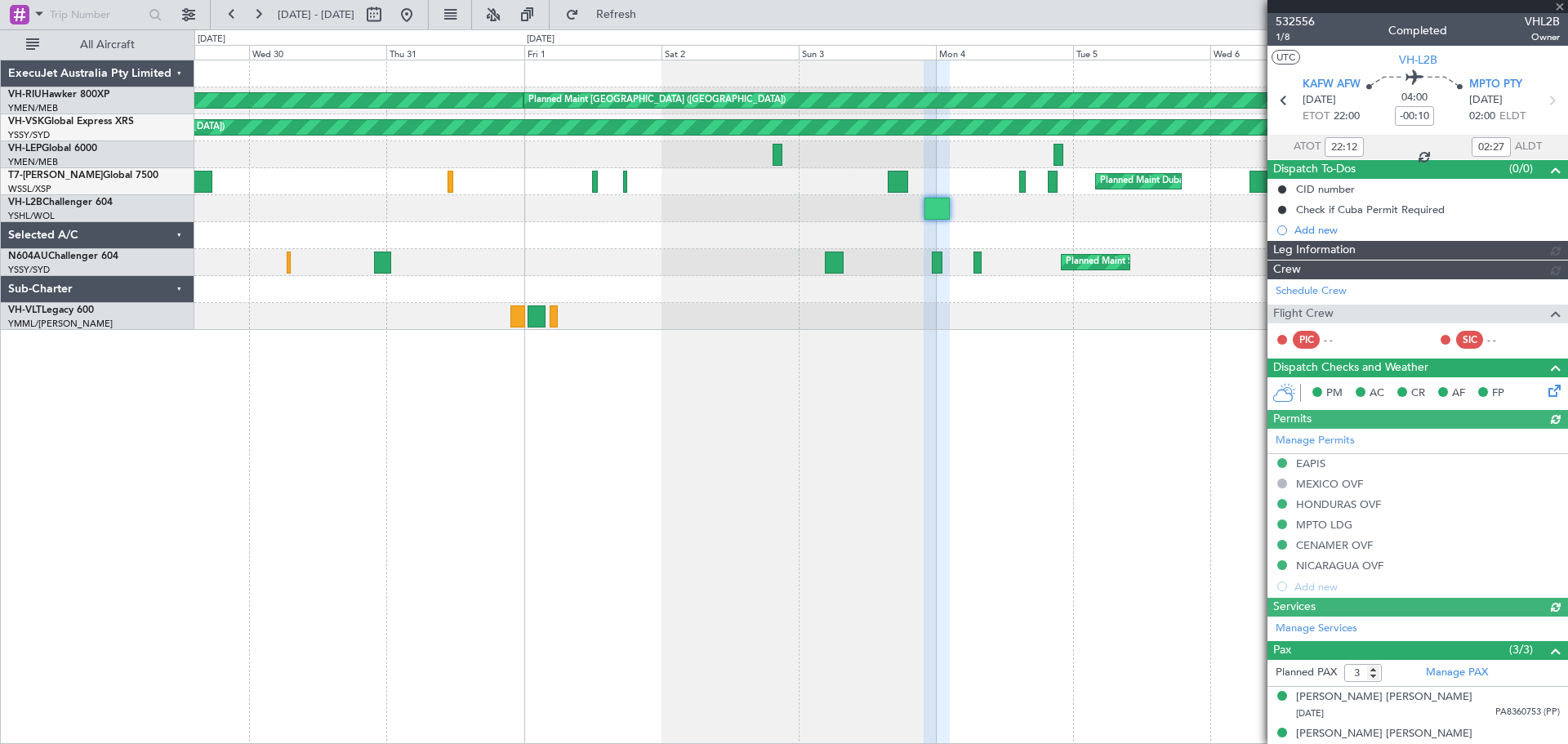
type input "[PERSON_NAME] (BTA)"
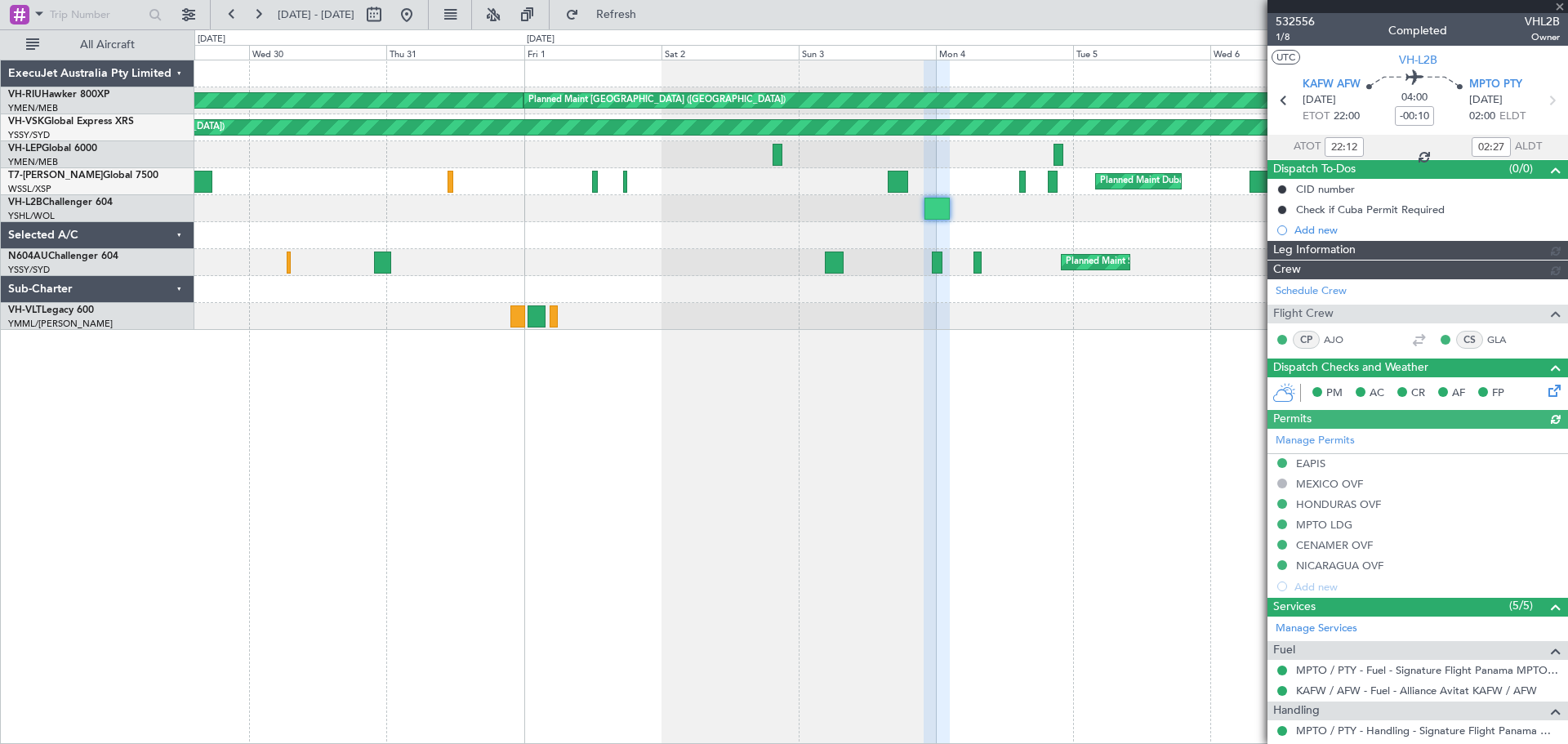
type input "[PERSON_NAME] (BTA)"
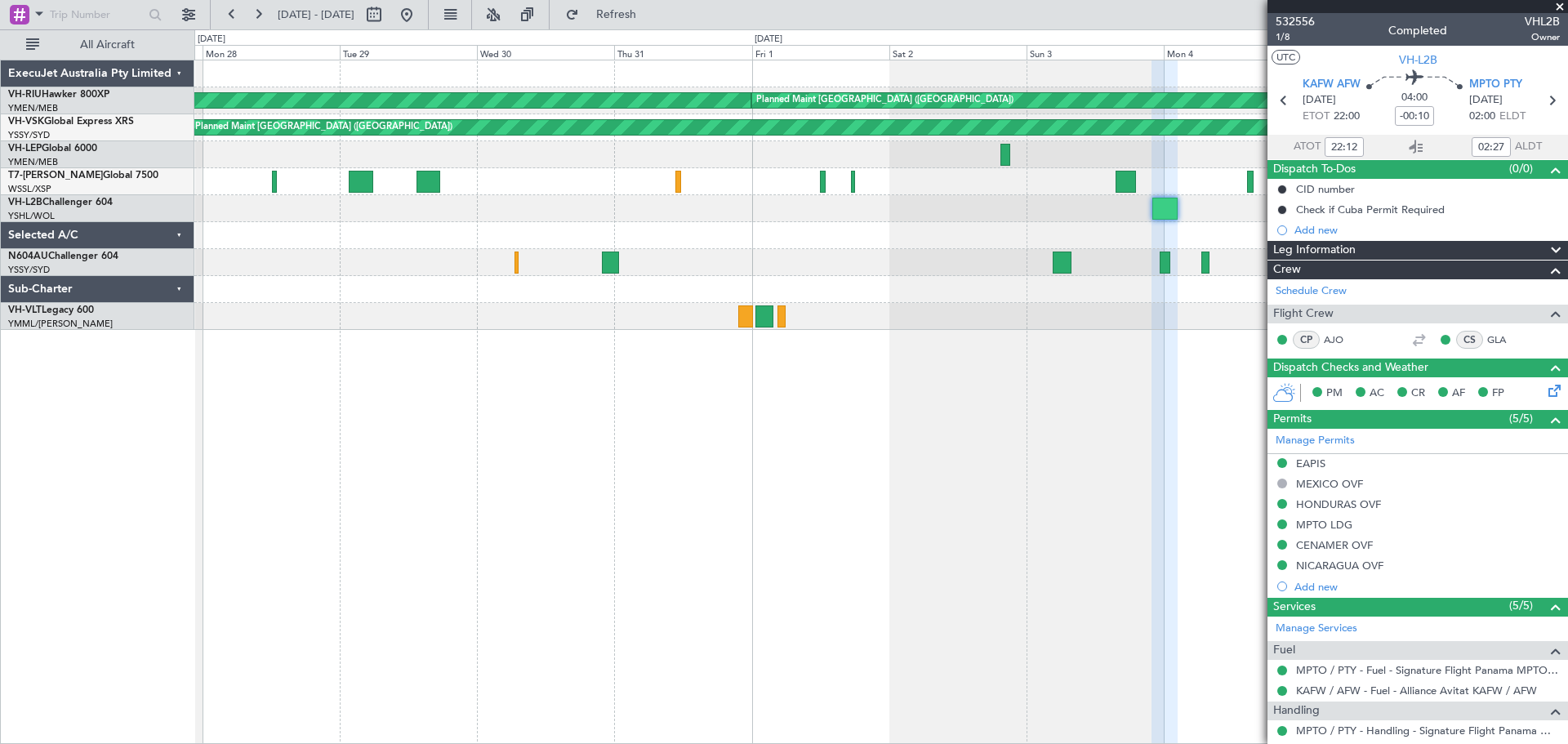
click at [623, 232] on div at bounding box center [881, 236] width 1373 height 27
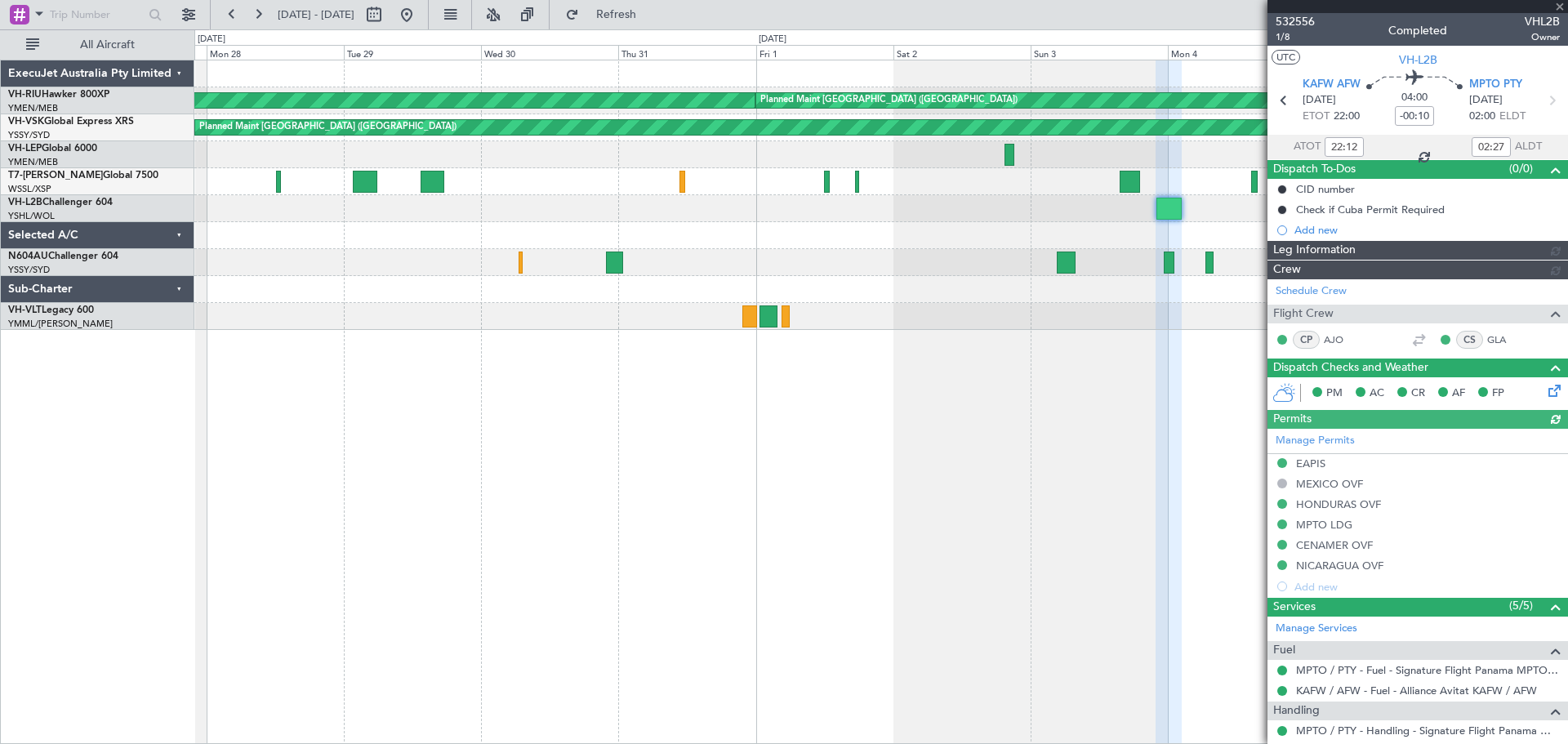
type input "[PERSON_NAME] (BTA)"
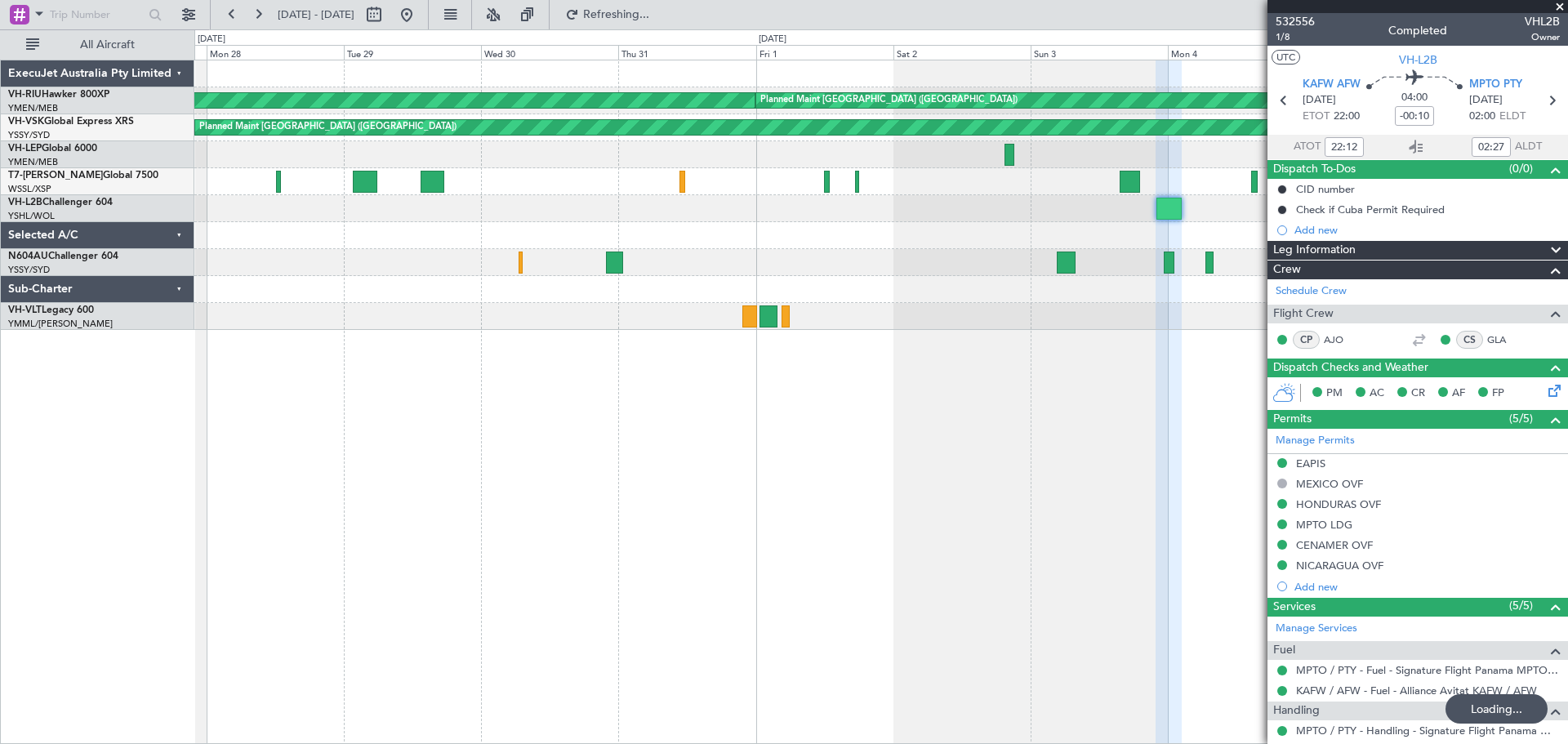
type input "[PERSON_NAME] (BTA)"
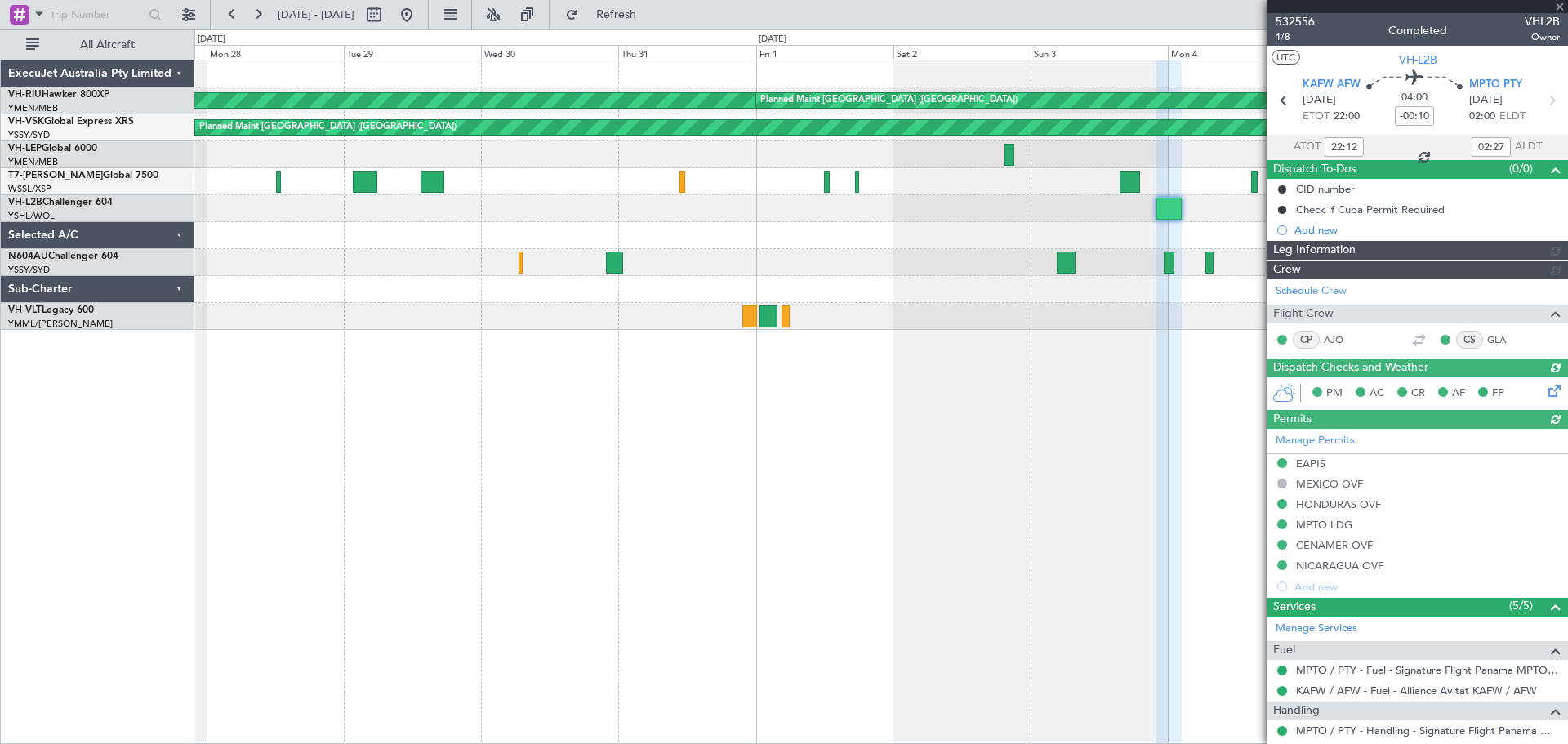
type input "[PERSON_NAME] (BTA)"
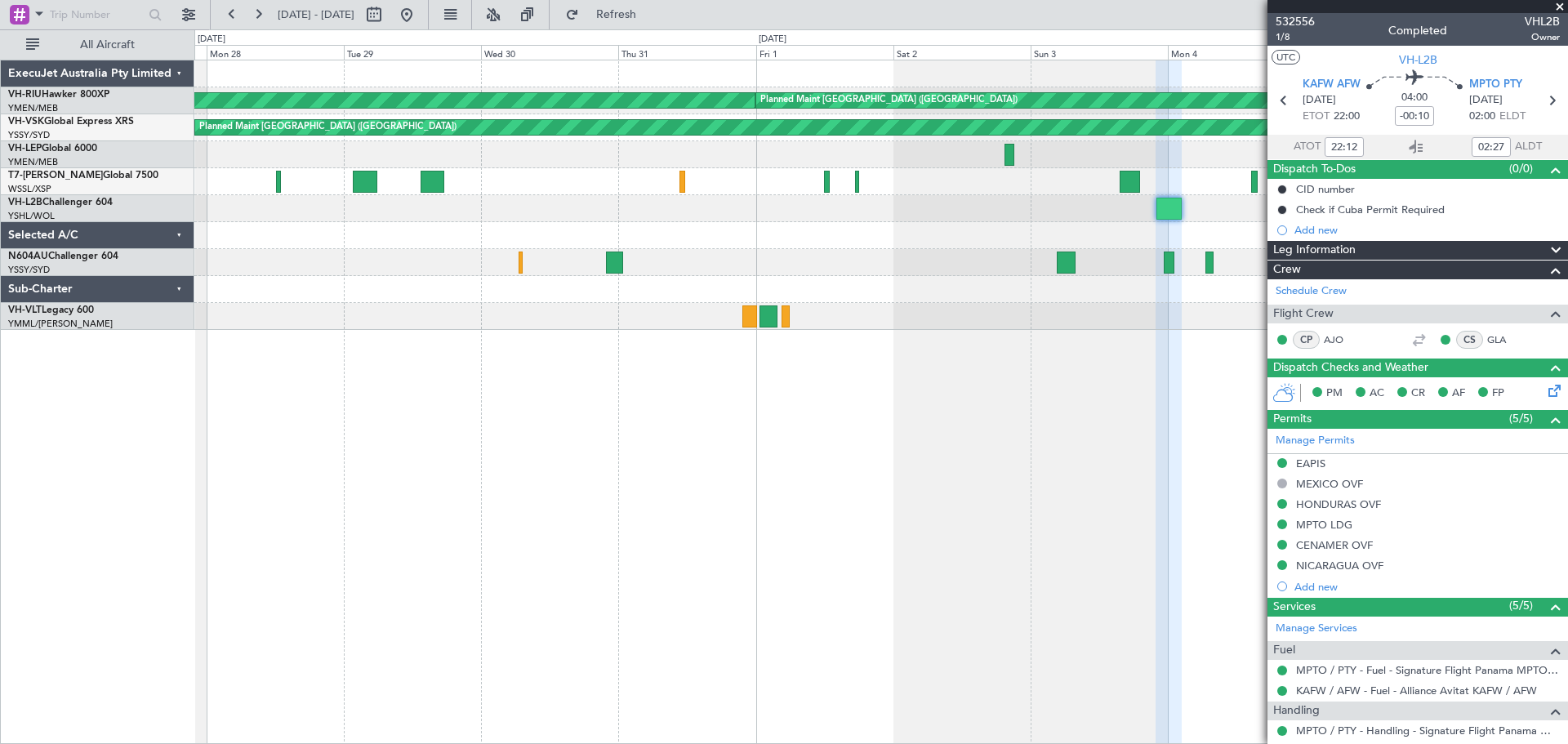
type input "[PERSON_NAME] (BTA)"
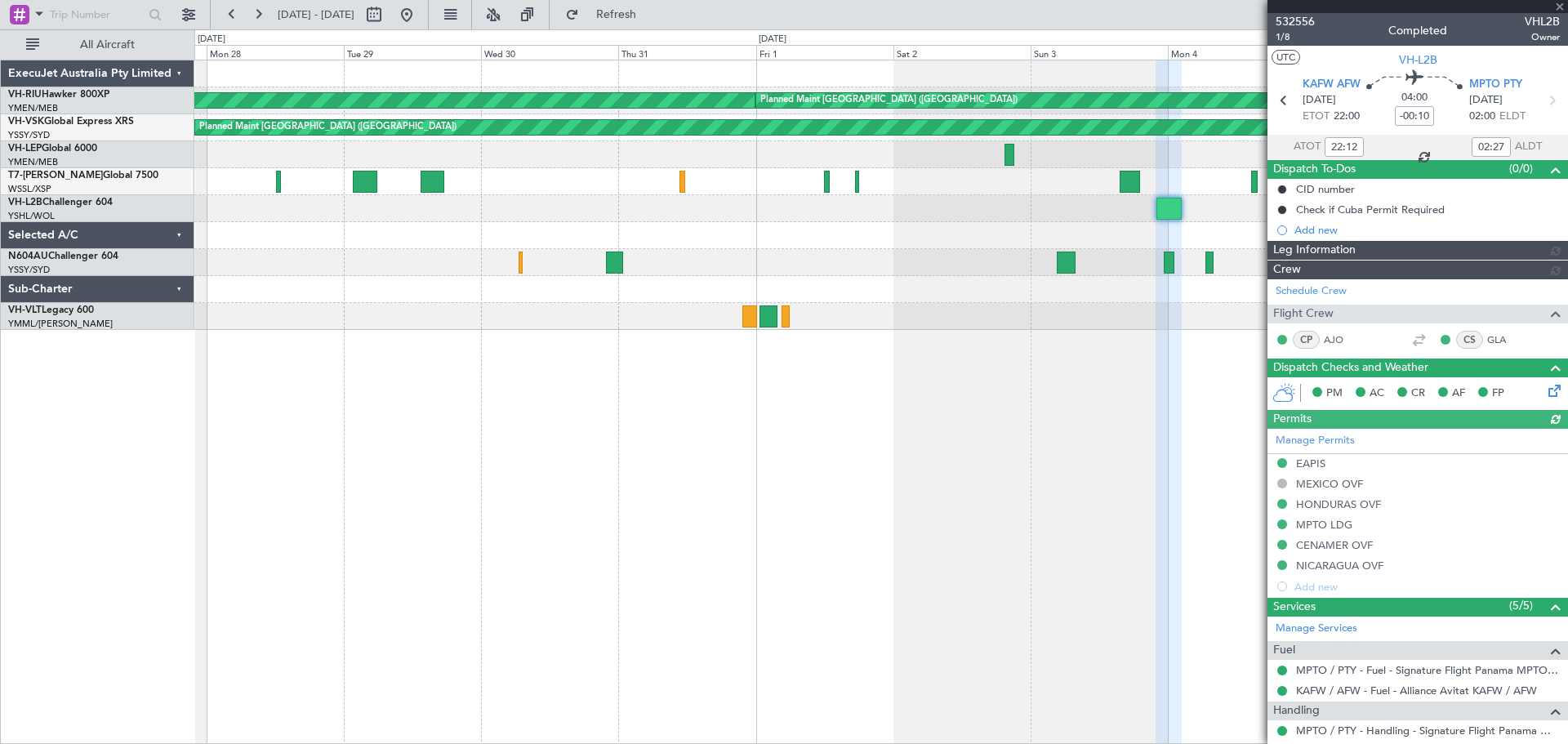
type input "[PERSON_NAME] (BTA)"
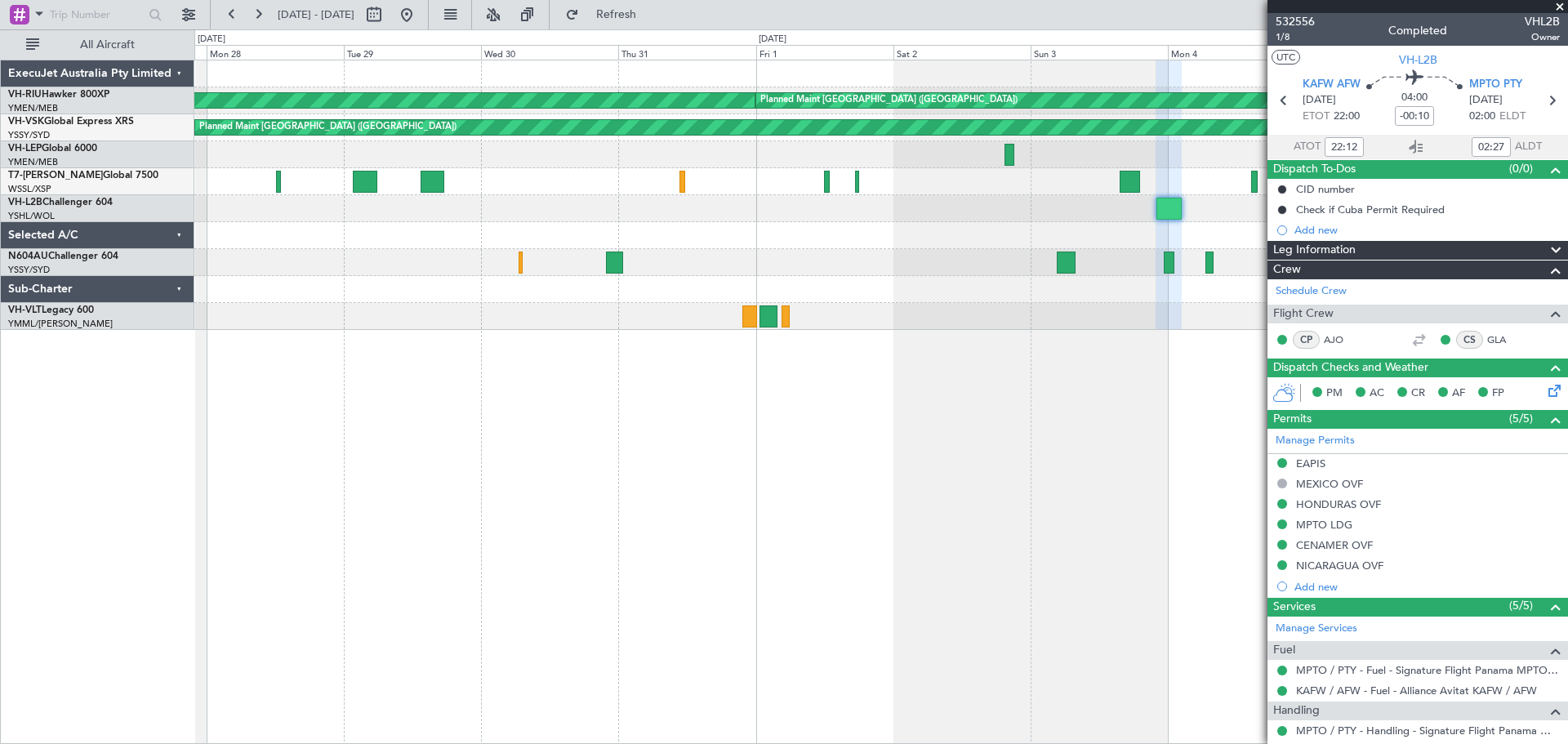
type input "[PERSON_NAME] (BTA)"
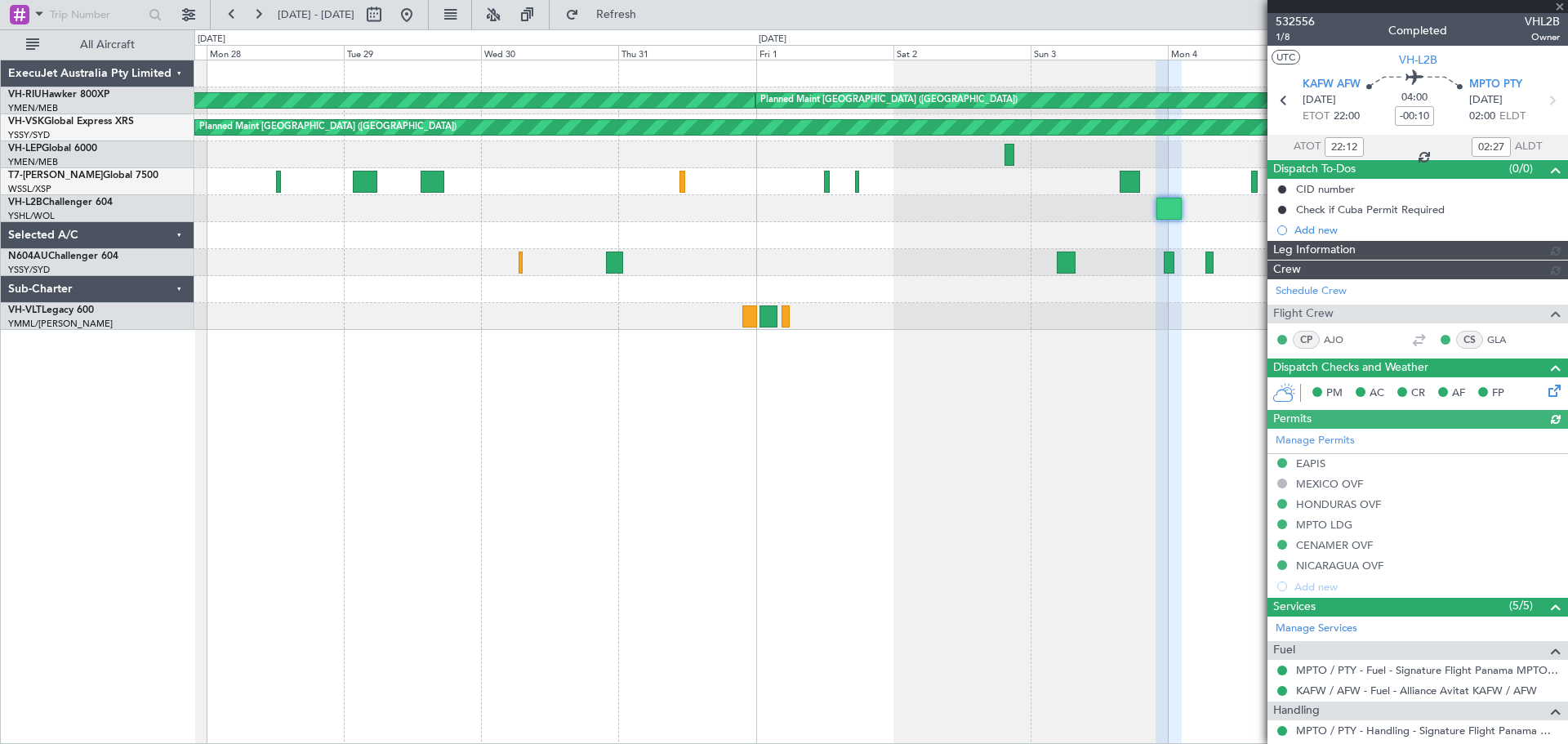
type input "[PERSON_NAME] (BTA)"
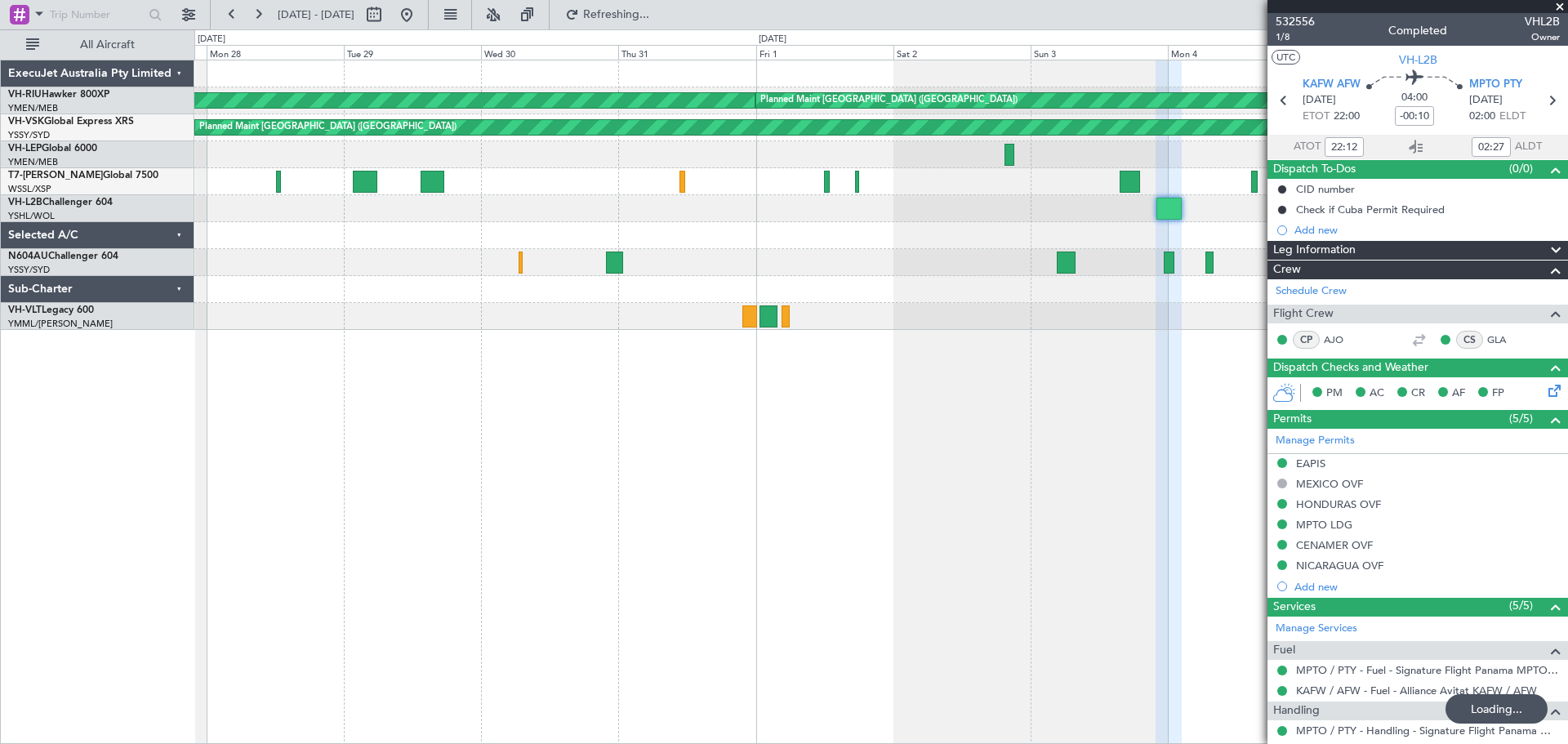
type input "[PERSON_NAME] (BTA)"
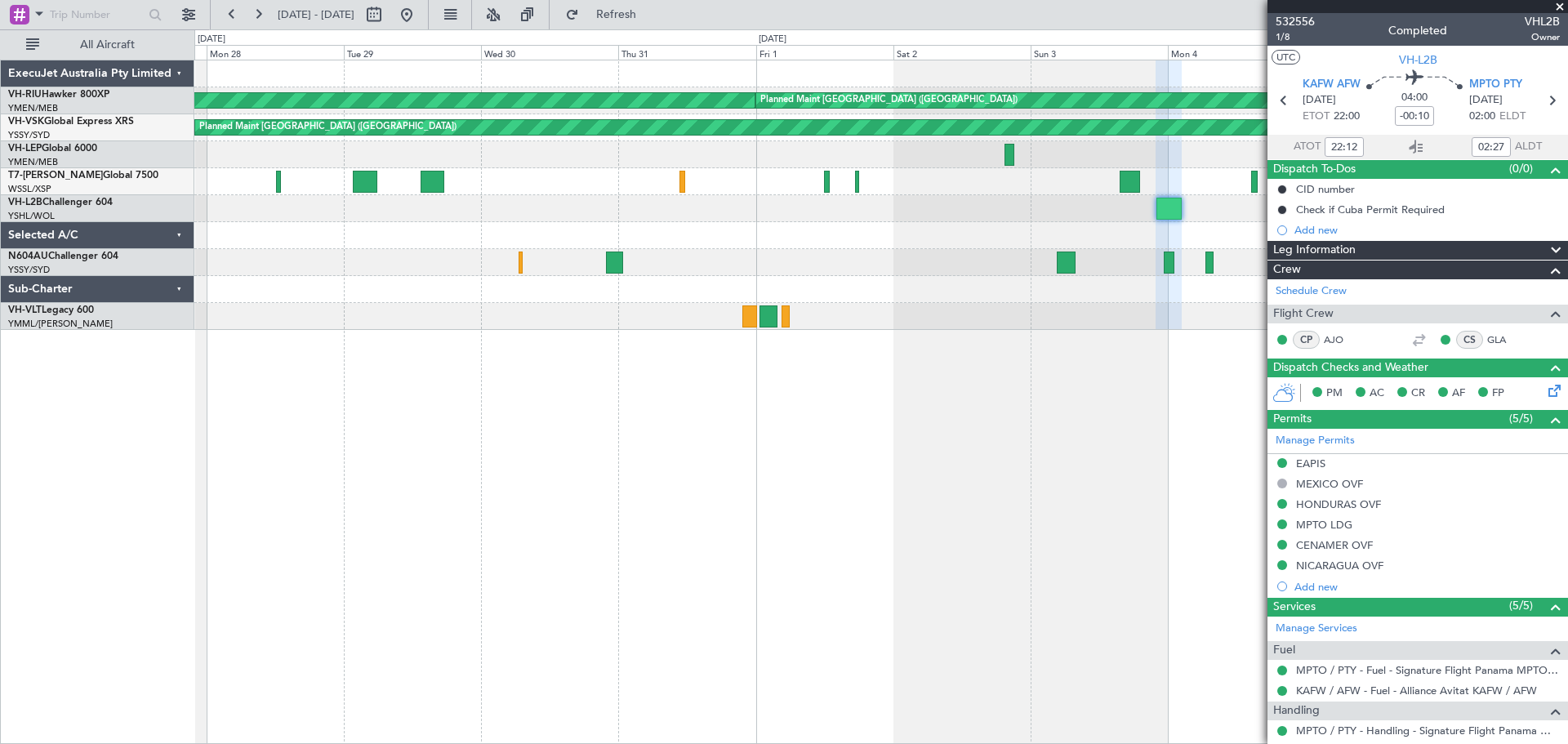
type input "[PERSON_NAME] (BTA)"
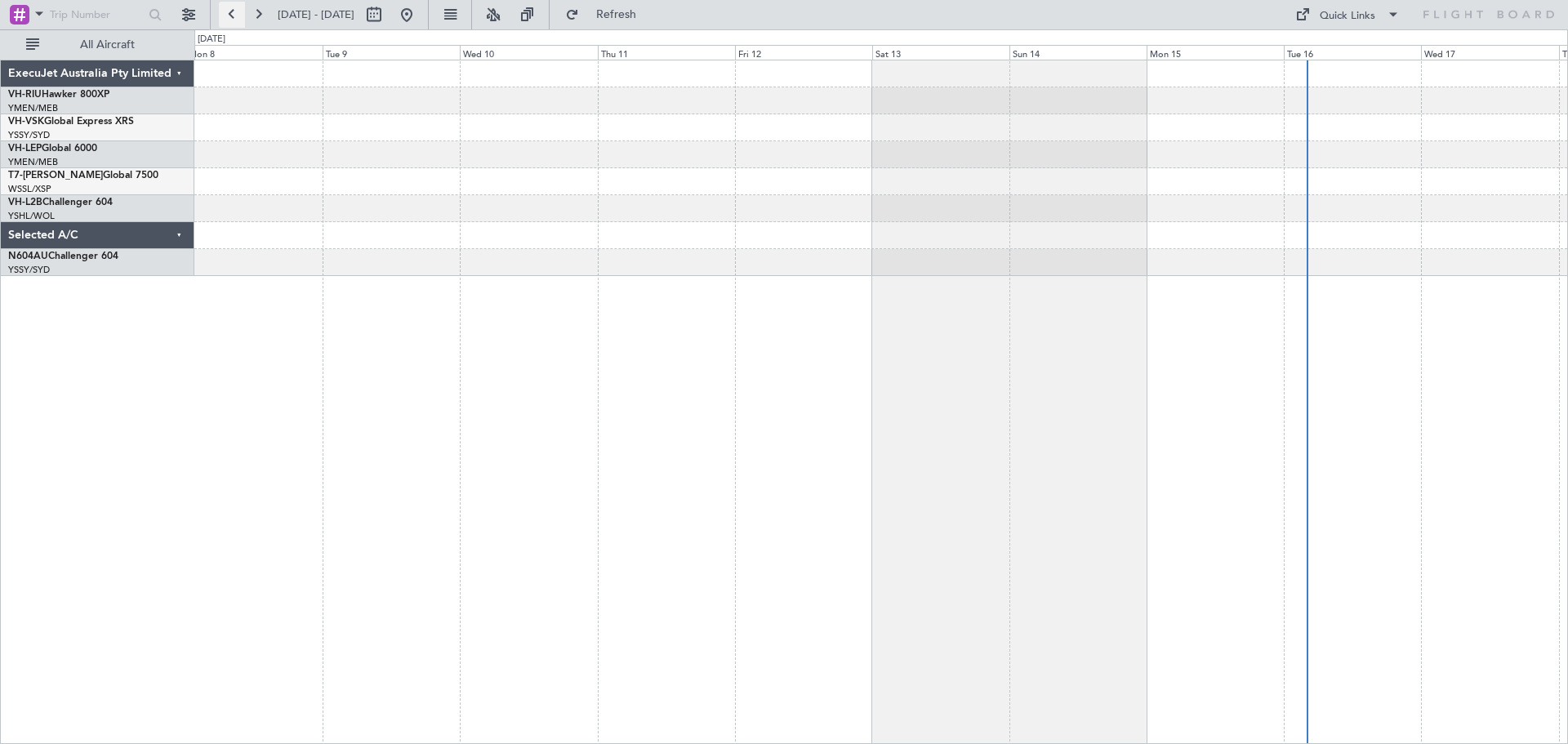
click at [236, 19] on button at bounding box center [232, 15] width 27 height 27
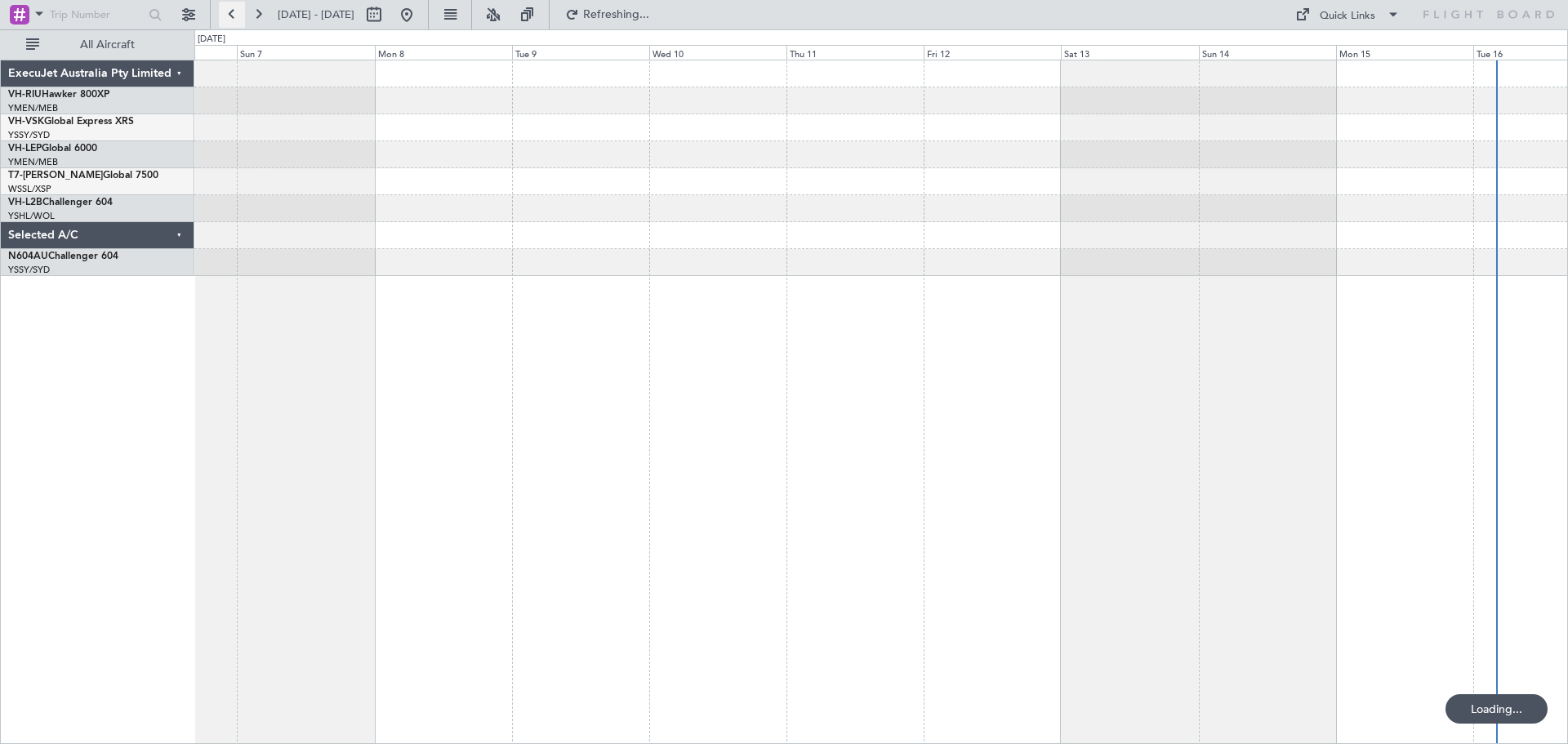
click at [236, 19] on button at bounding box center [232, 15] width 27 height 27
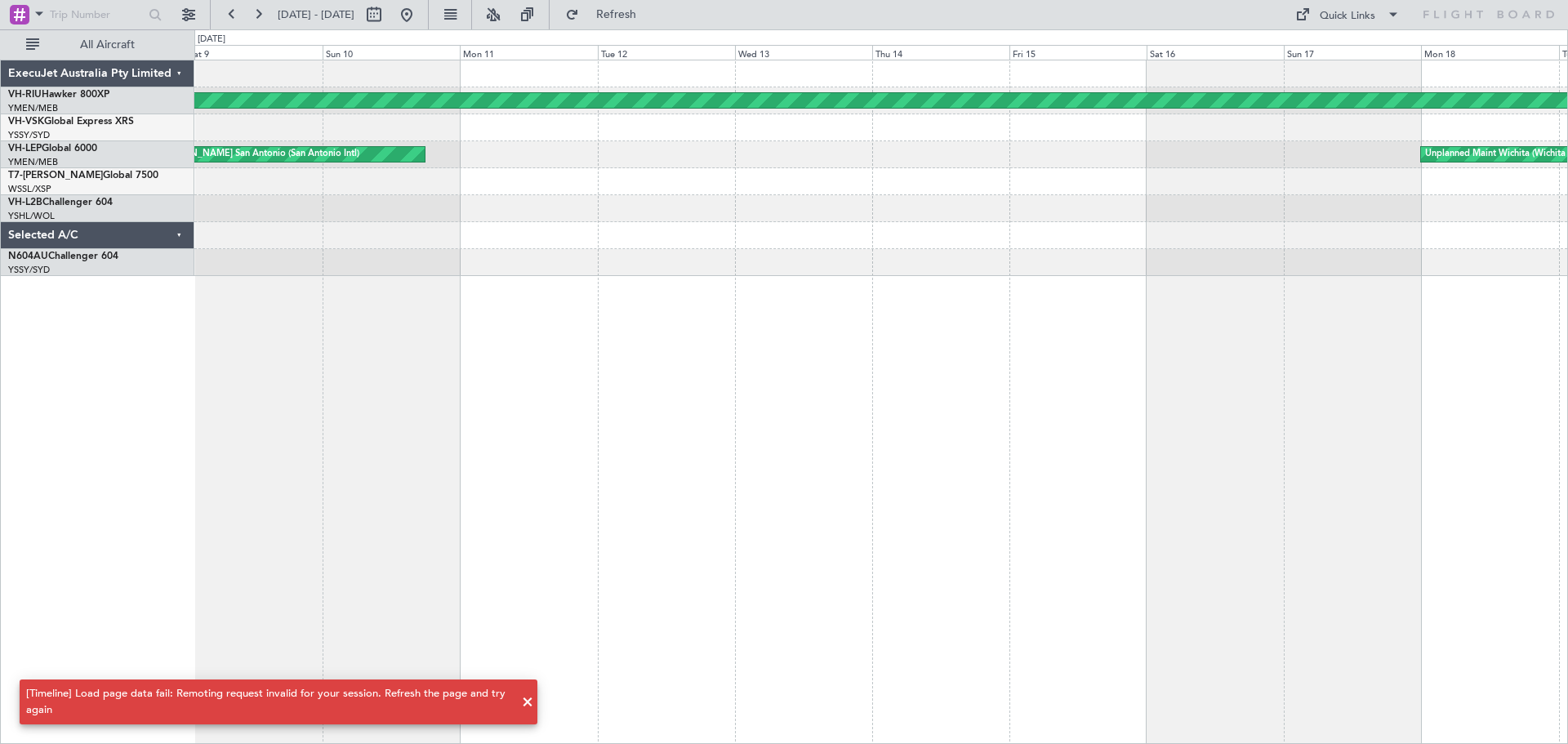
click at [536, 322] on div "Planned Maint Melbourne (Essendon) Planned Maint Melbourne (Essendon) Unplanned…" at bounding box center [881, 401] width 1374 height 684
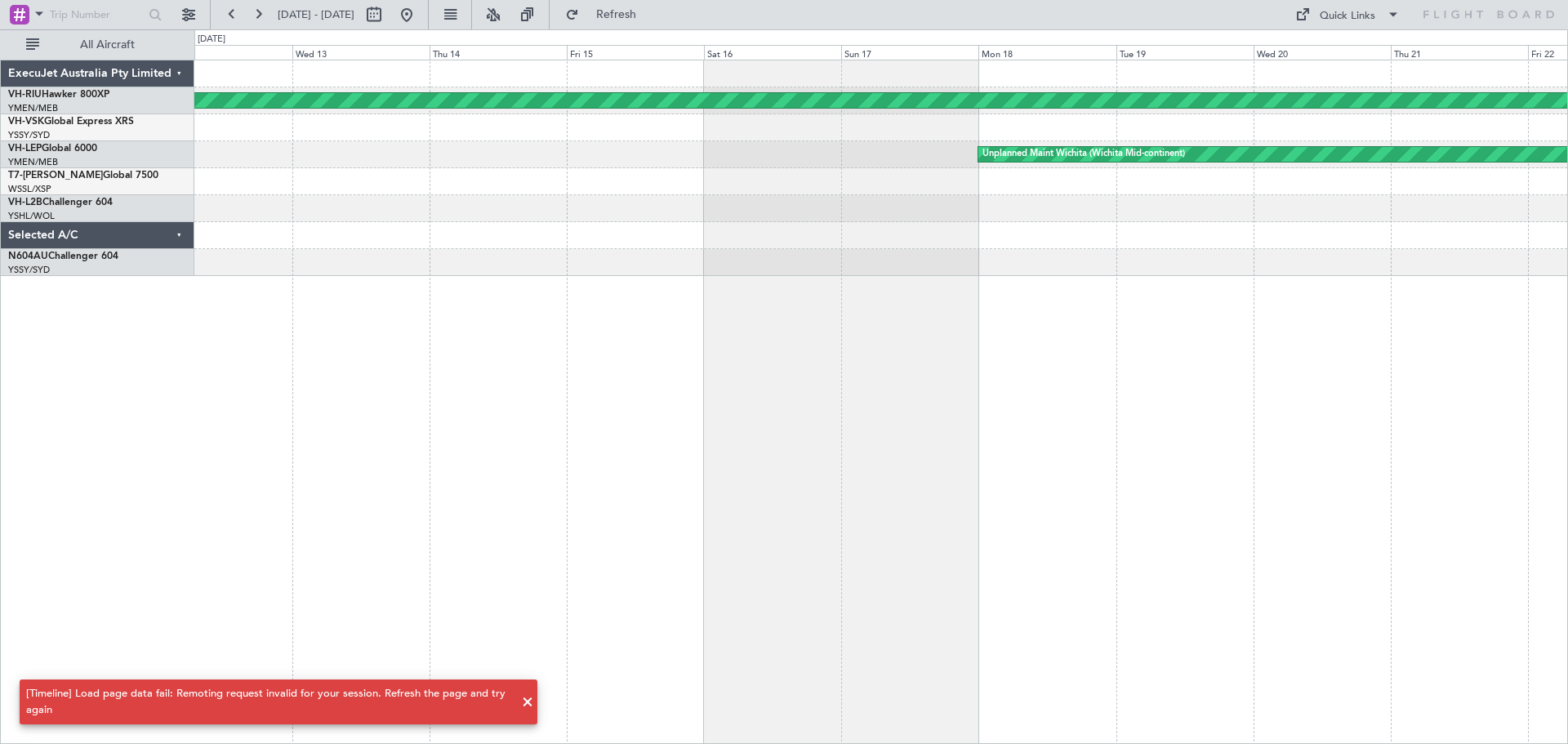
click at [495, 278] on div "Planned Maint Melbourne (Essendon) Unplanned Maint Wichita (Wichita Mid-contine…" at bounding box center [881, 401] width 1374 height 684
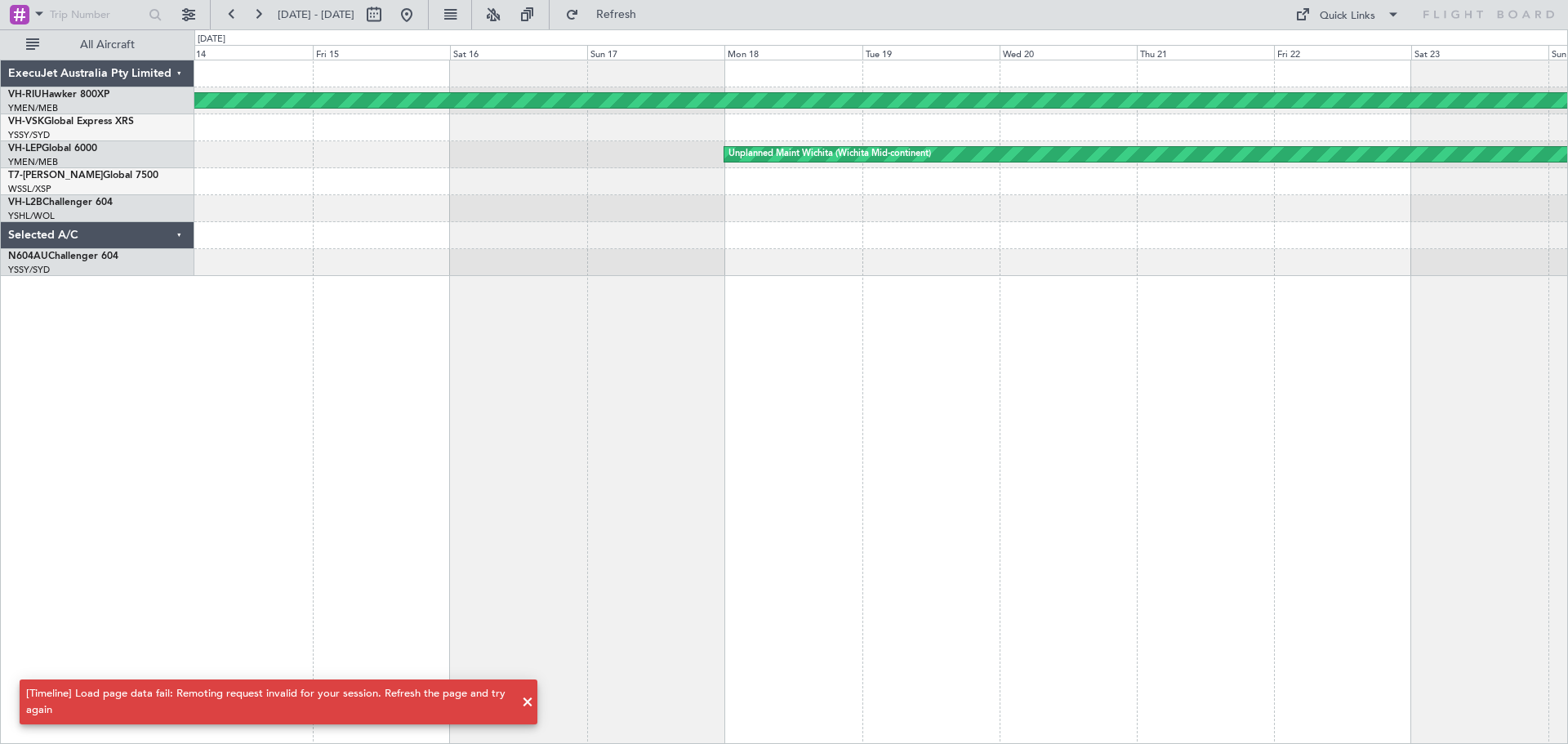
click at [528, 704] on span at bounding box center [528, 703] width 20 height 20
